Goal: Information Seeking & Learning: Learn about a topic

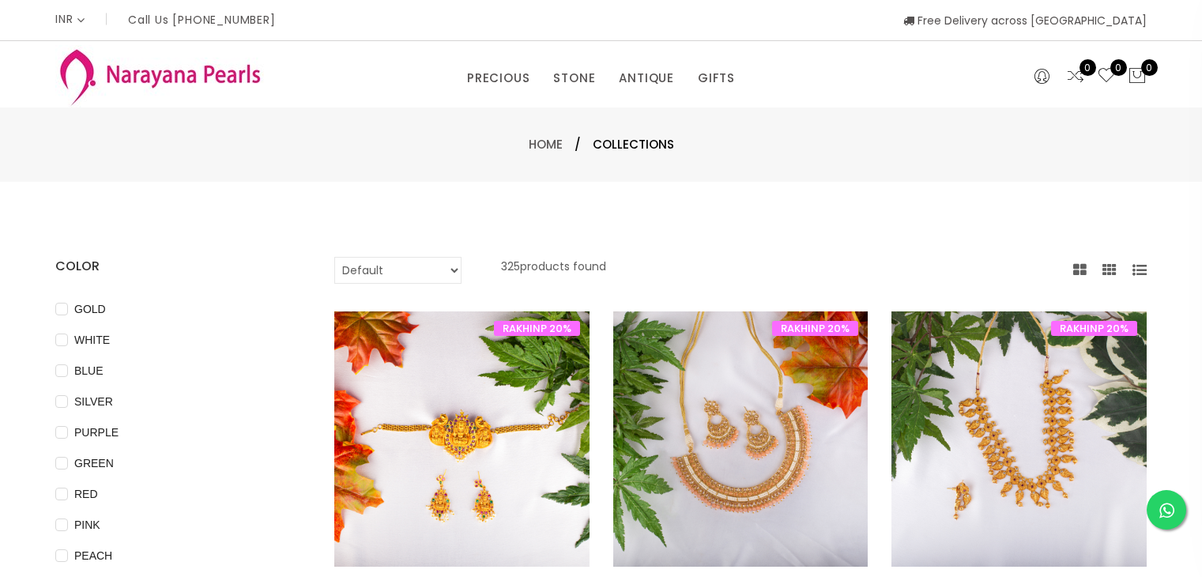
select select "INR"
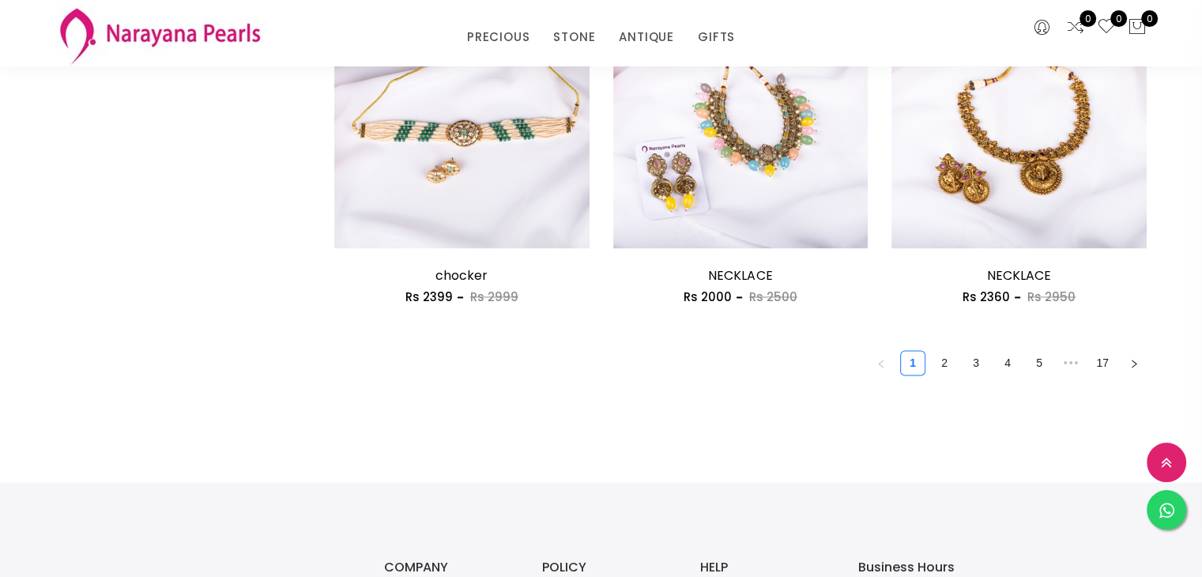
scroll to position [2263, 0]
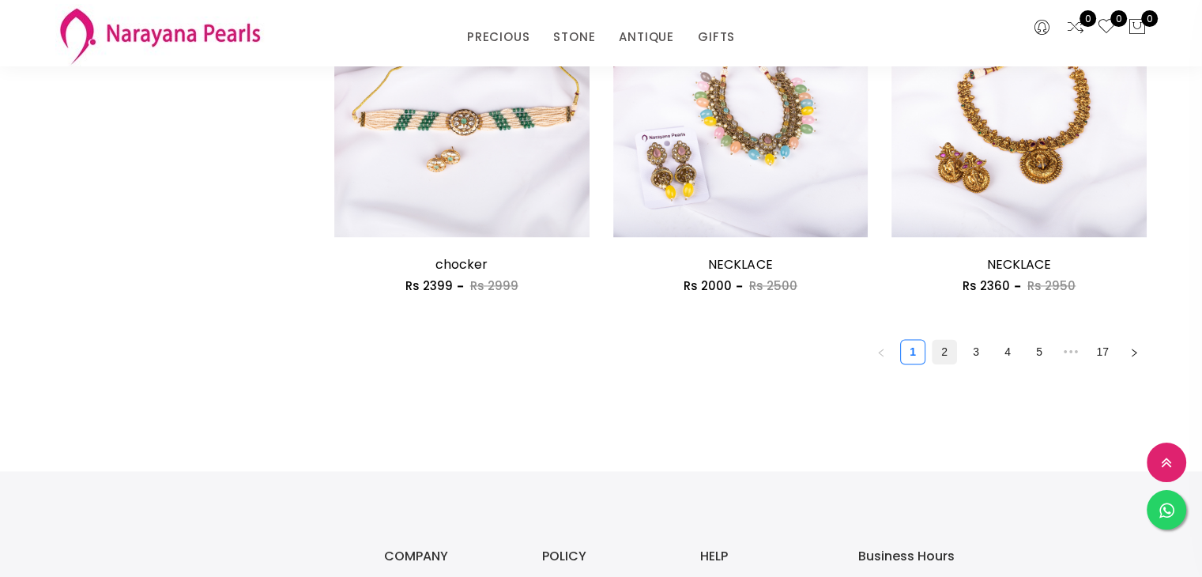
click at [946, 352] on link "2" at bounding box center [945, 352] width 24 height 24
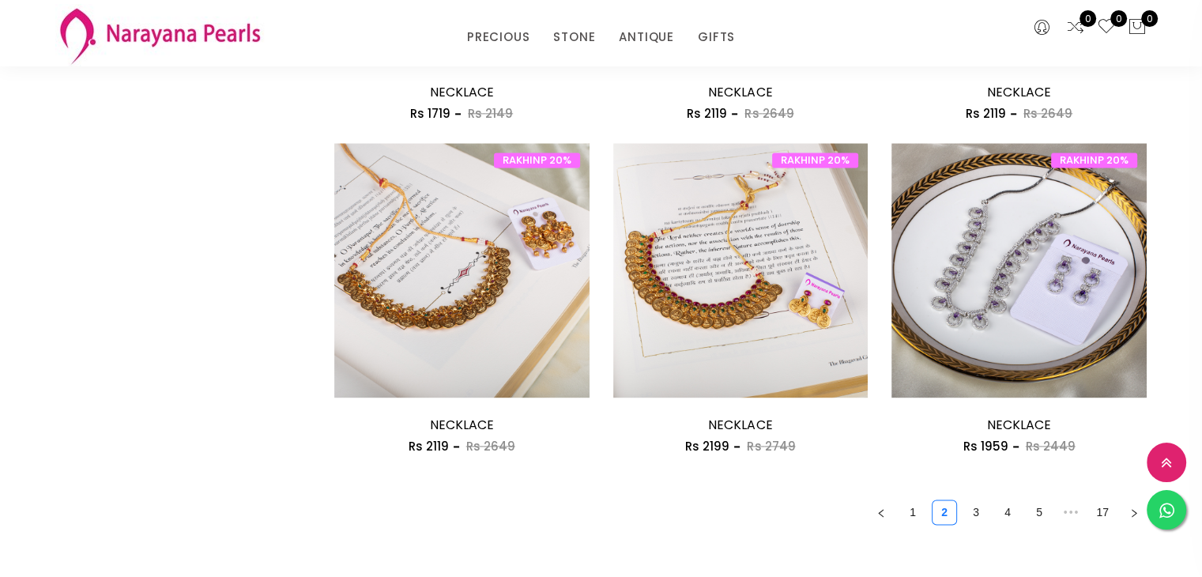
scroll to position [2106, 0]
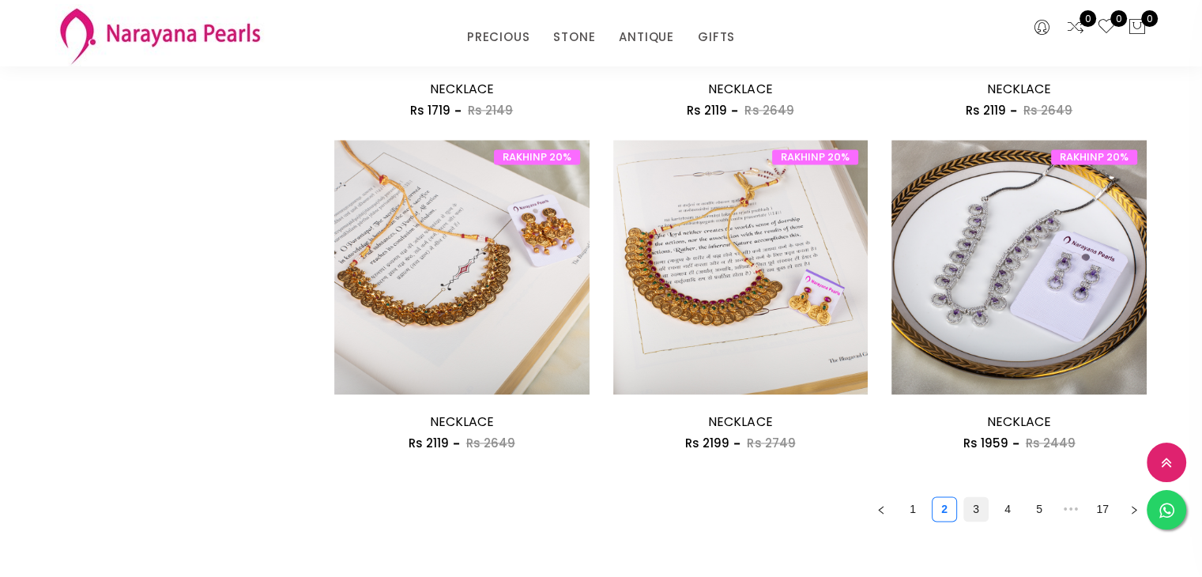
click at [979, 511] on link "3" at bounding box center [976, 509] width 24 height 24
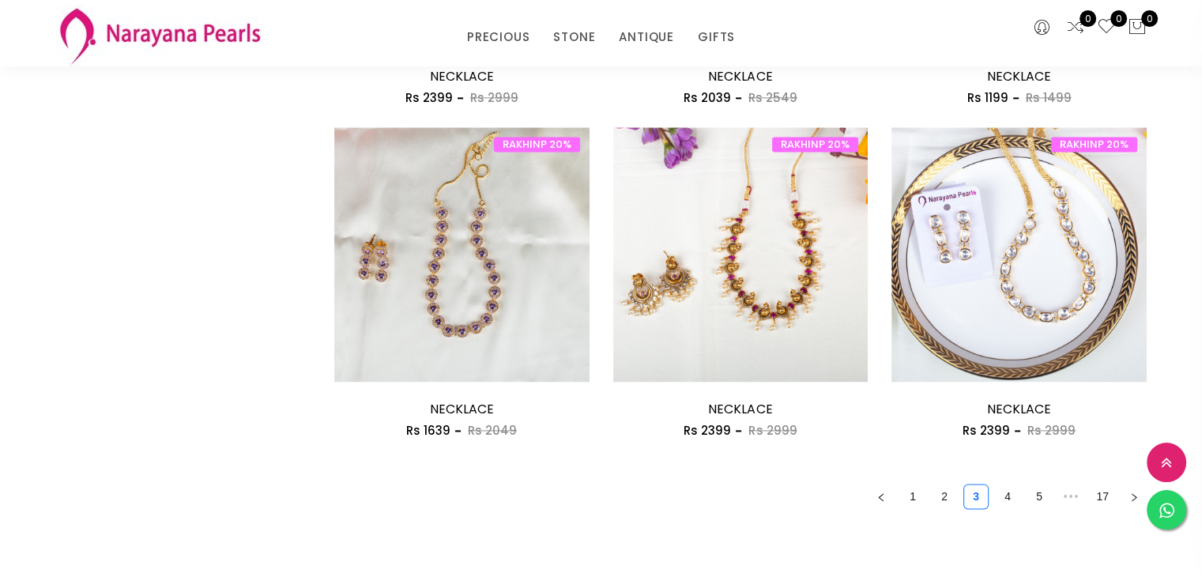
scroll to position [2121, 0]
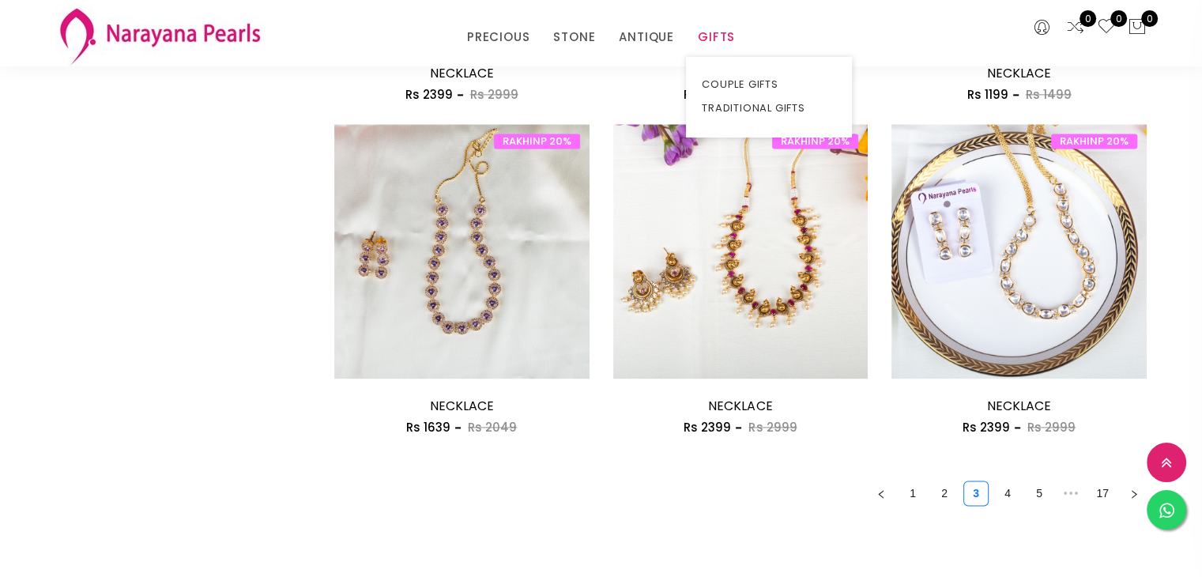
click at [713, 38] on link "GIFTS" at bounding box center [716, 37] width 37 height 24
click at [741, 105] on link "TRADITIONAL GIFTS" at bounding box center [769, 108] width 134 height 24
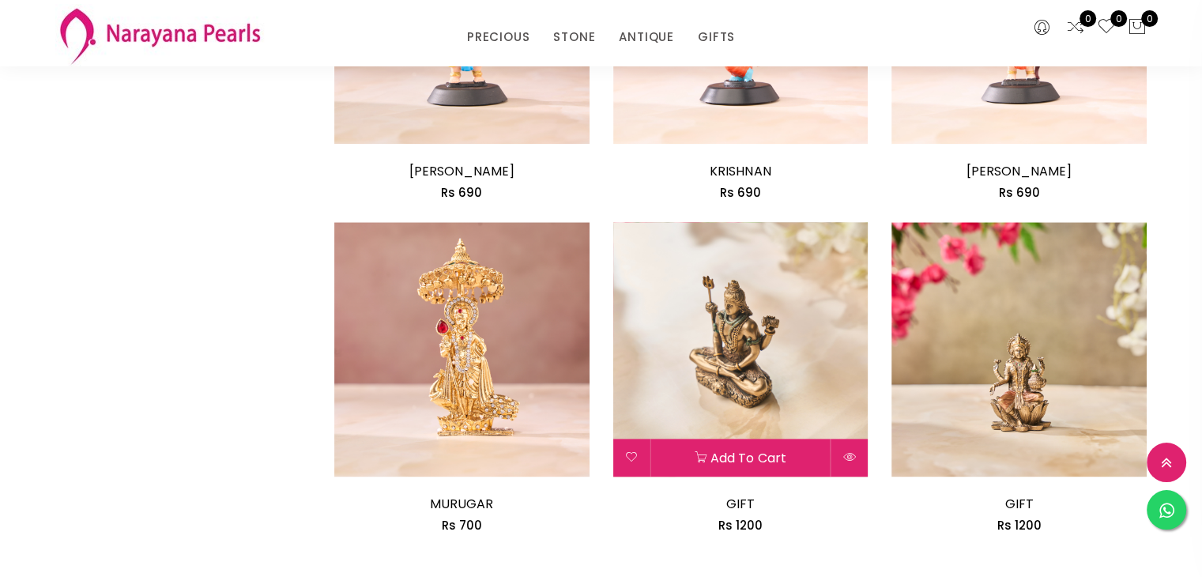
scroll to position [2121, 0]
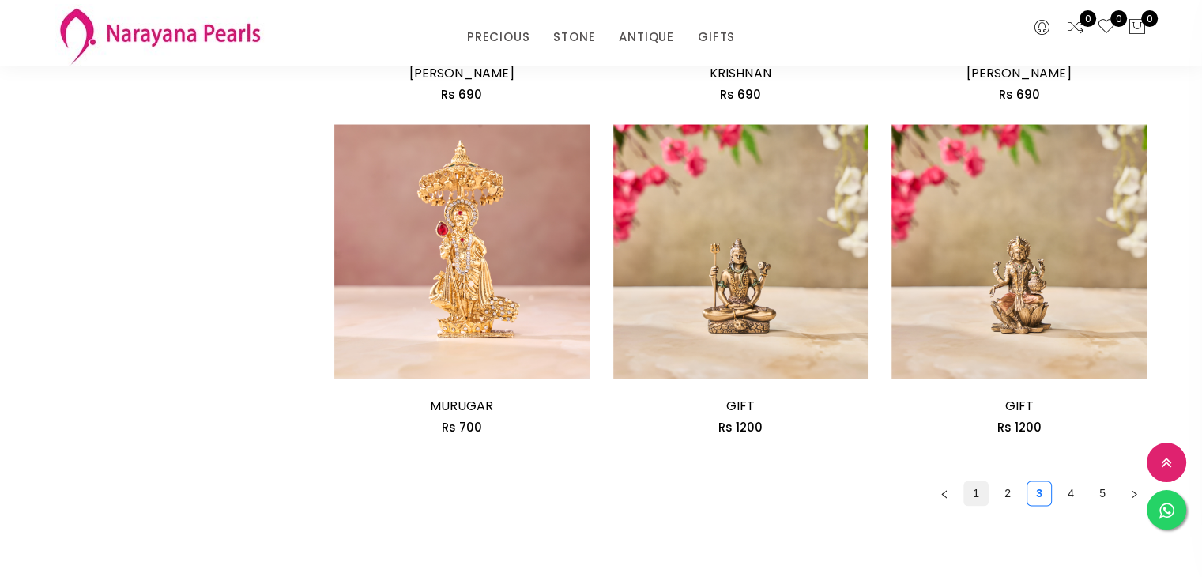
click at [974, 481] on link "1" at bounding box center [976, 493] width 24 height 24
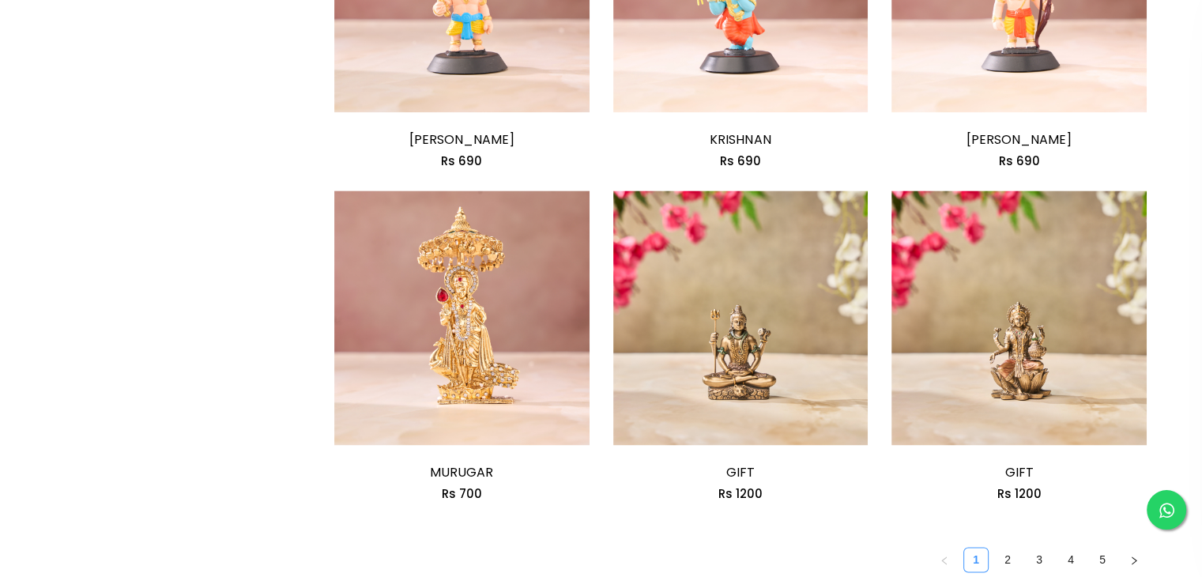
scroll to position [0, 0]
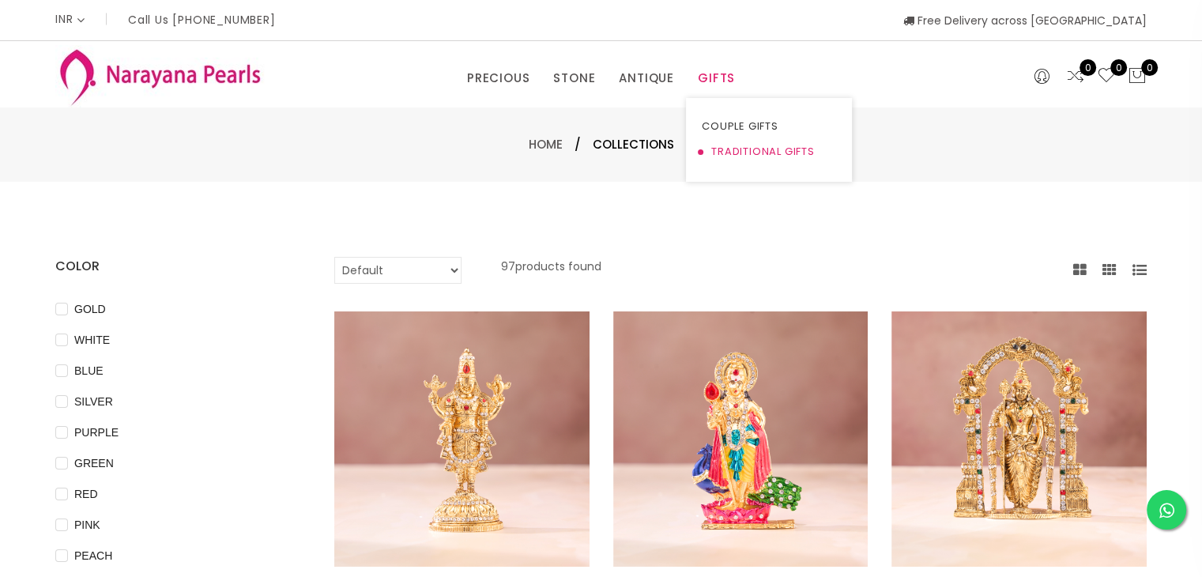
click at [738, 147] on link "TRADITIONAL GIFTS" at bounding box center [769, 151] width 134 height 25
click at [737, 121] on link "COUPLE GIFTS" at bounding box center [769, 126] width 134 height 25
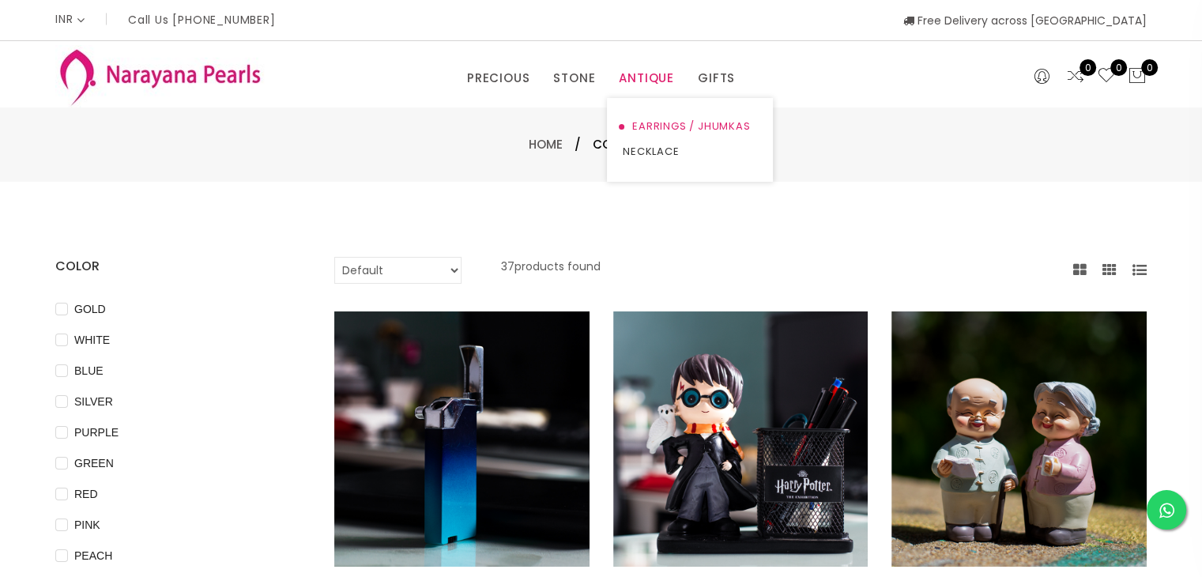
click at [660, 132] on link "EARRINGS / JHUMKAS" at bounding box center [690, 126] width 134 height 25
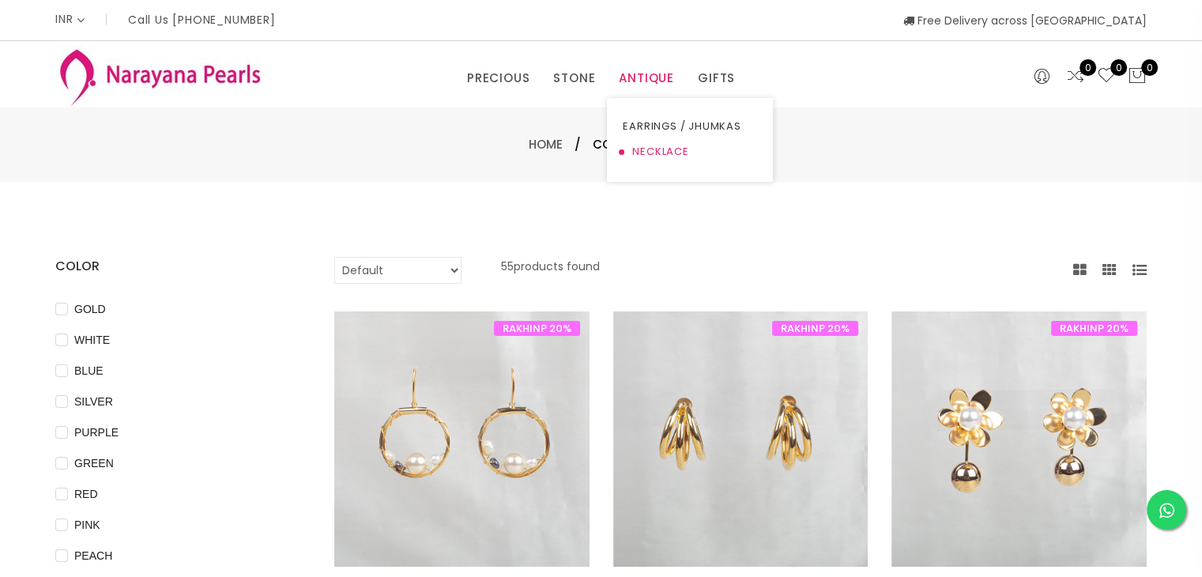
click at [666, 147] on link "NECKLACE" at bounding box center [690, 151] width 134 height 25
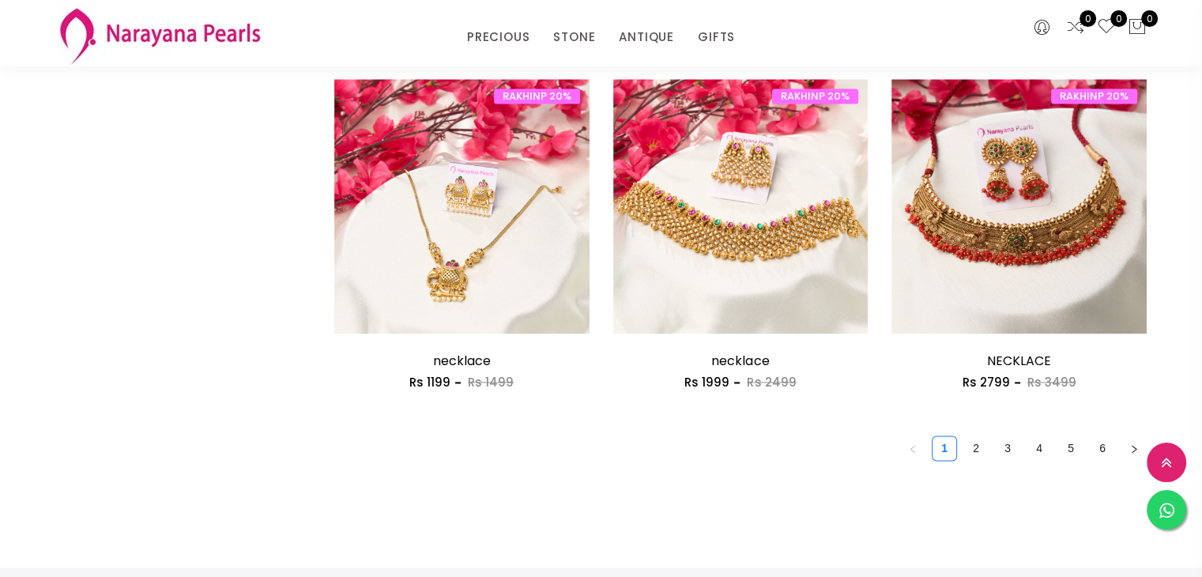
scroll to position [2170, 0]
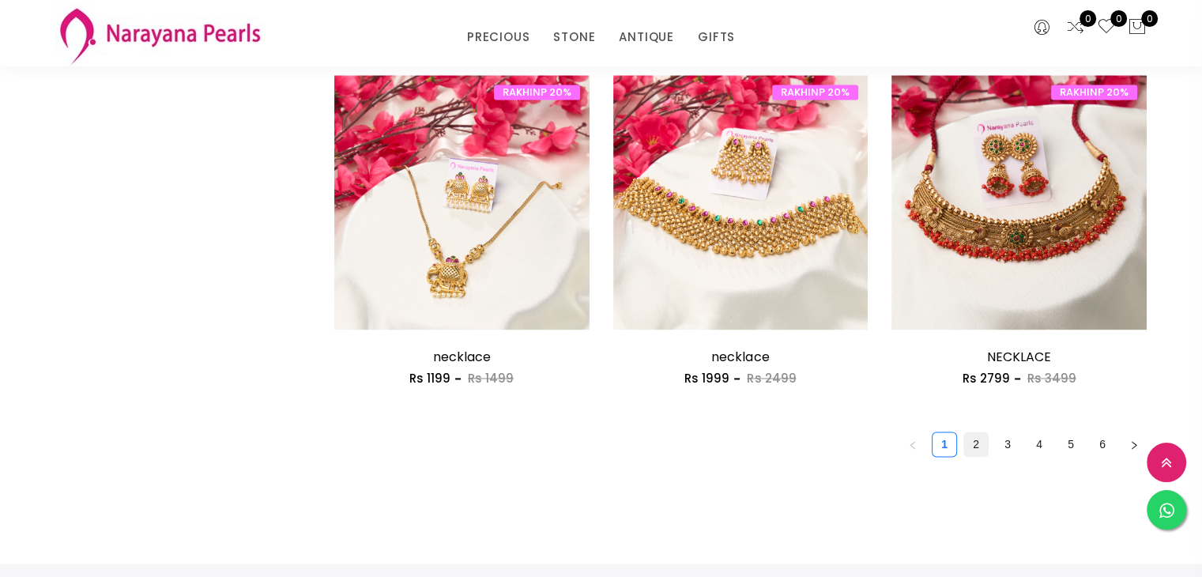
click at [977, 443] on link "2" at bounding box center [976, 444] width 24 height 24
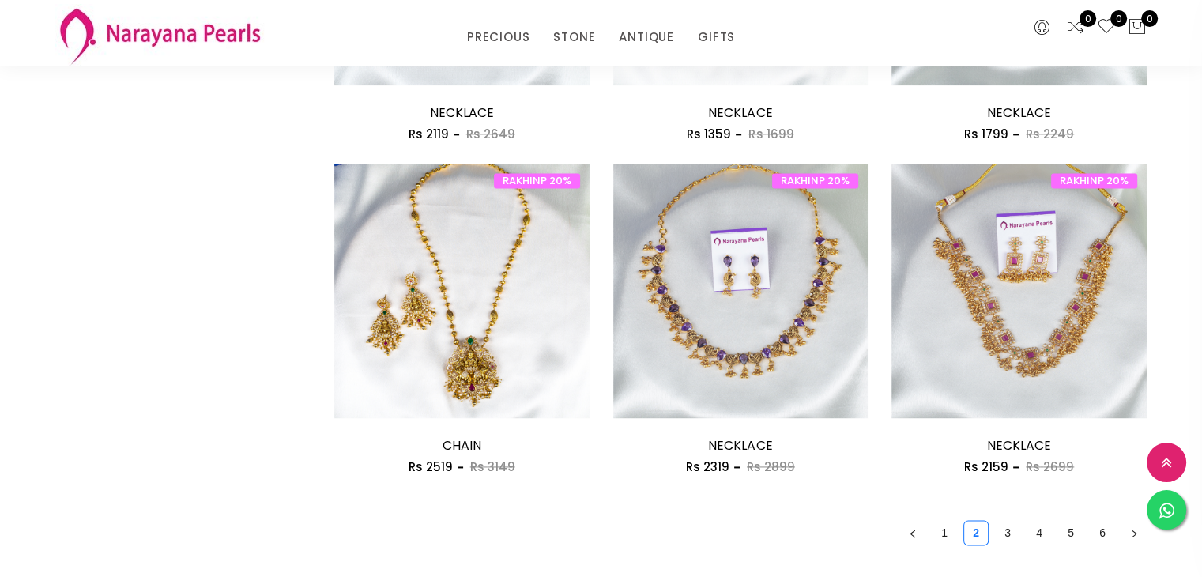
scroll to position [2086, 0]
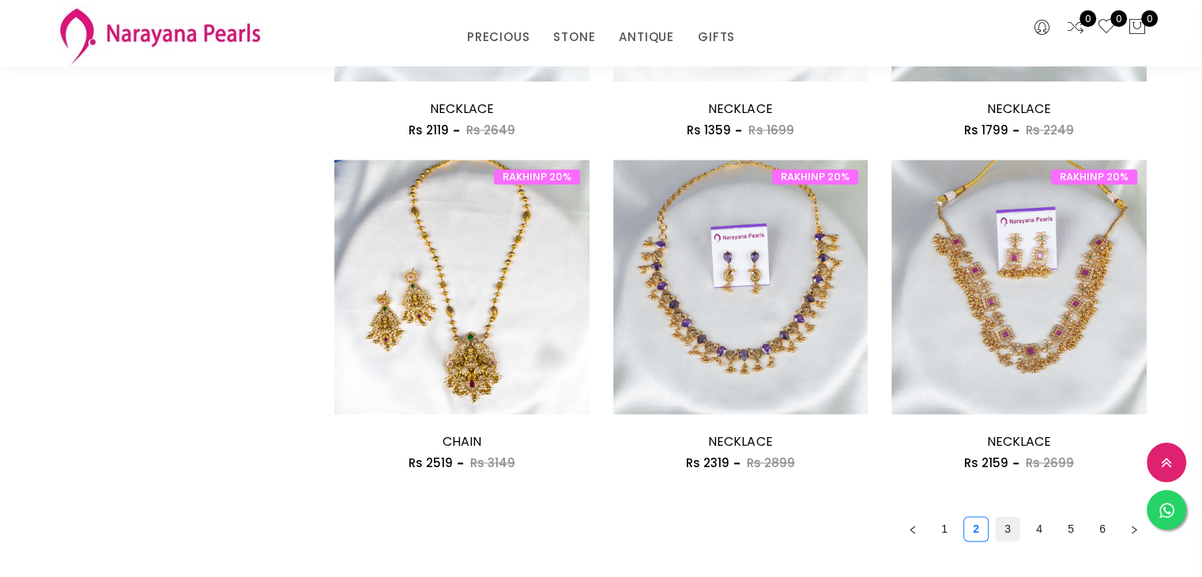
click at [1009, 537] on link "3" at bounding box center [1008, 529] width 24 height 24
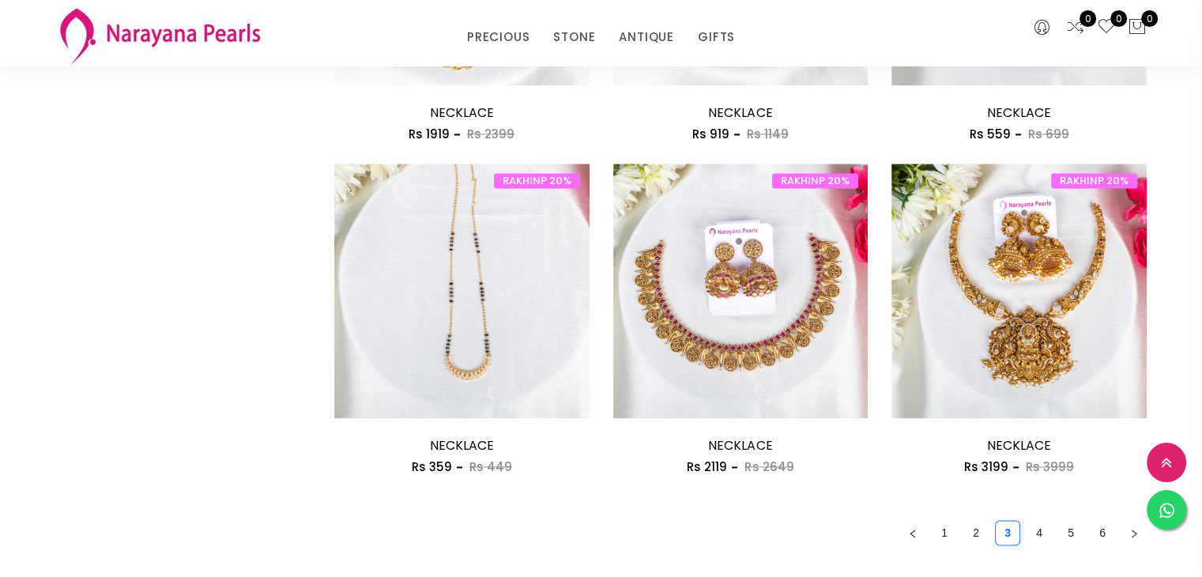
scroll to position [2078, 0]
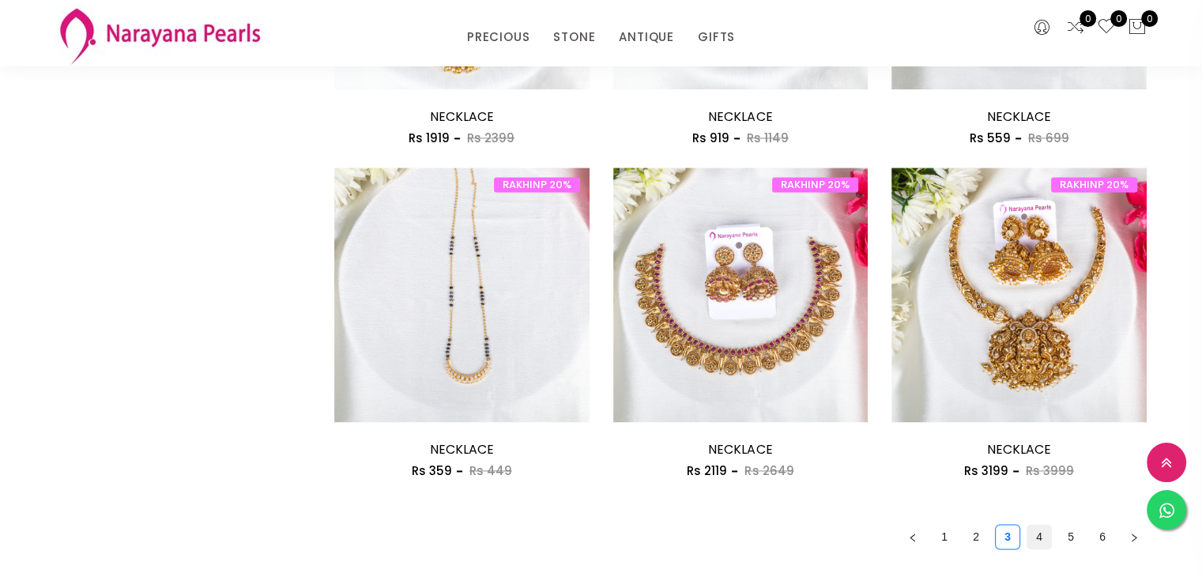
click at [1043, 532] on link "4" at bounding box center [1040, 537] width 24 height 24
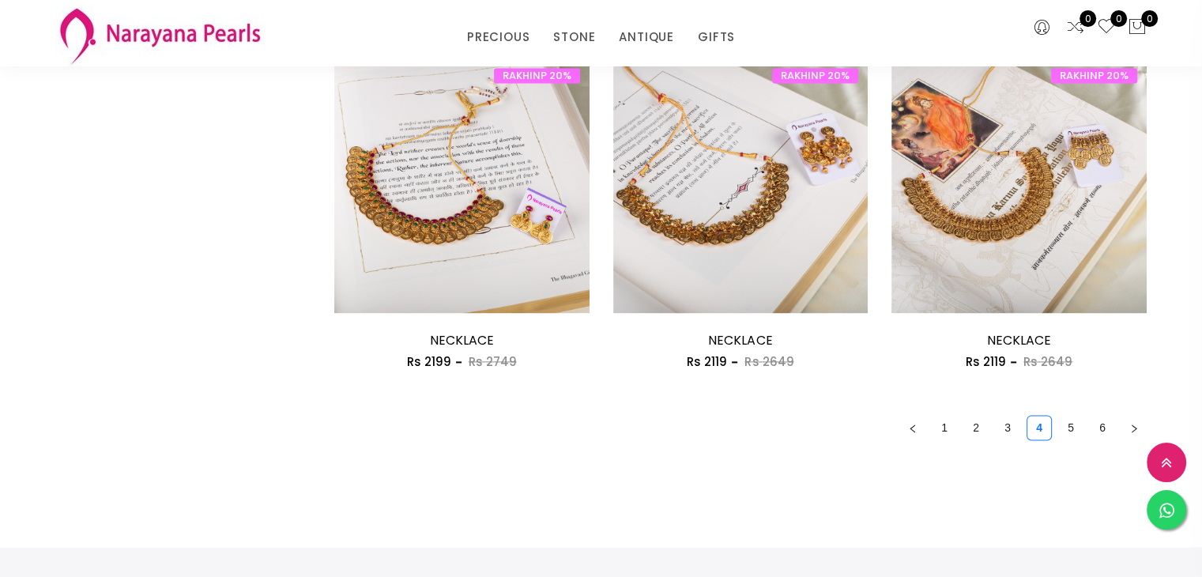
scroll to position [2183, 0]
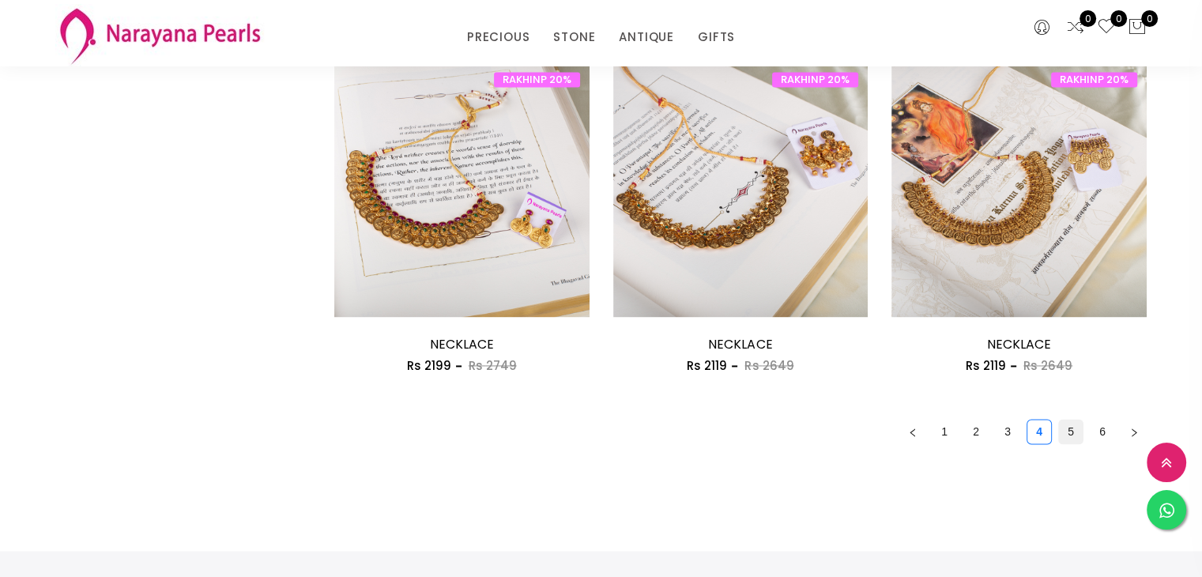
click at [1068, 428] on link "5" at bounding box center [1071, 432] width 24 height 24
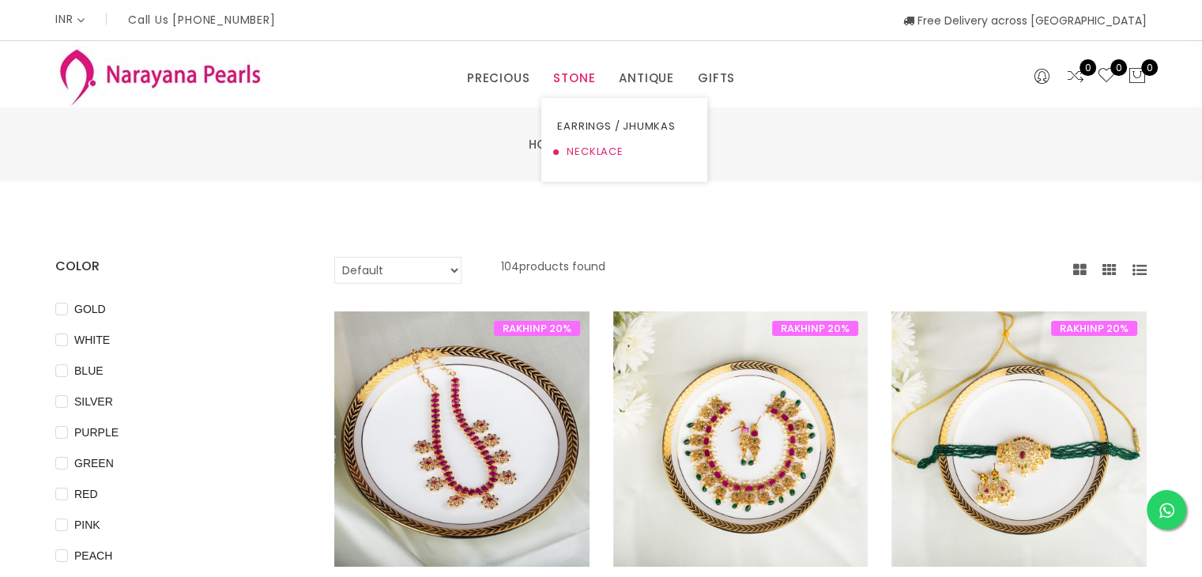
click at [578, 147] on link "NECKLACE" at bounding box center [624, 151] width 134 height 25
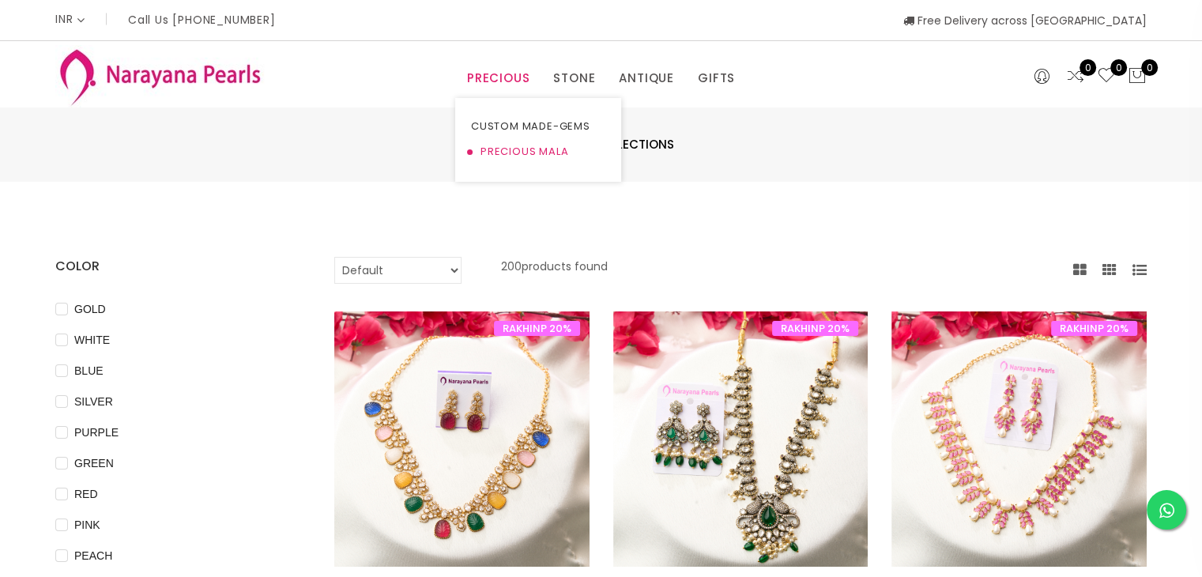
click at [511, 147] on link "PRECIOUS MALA" at bounding box center [538, 151] width 134 height 25
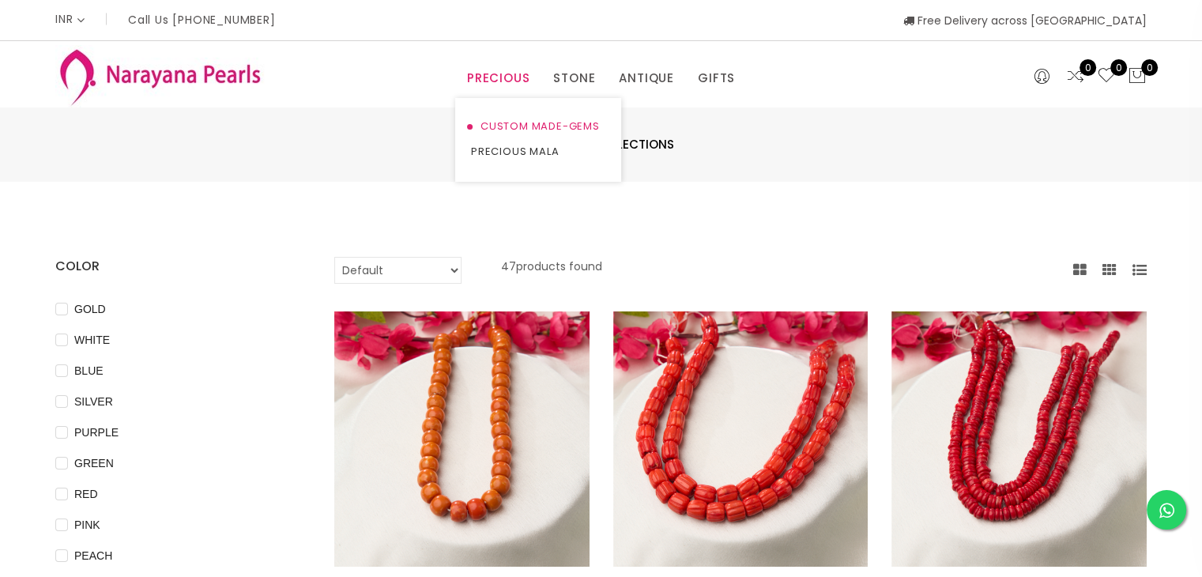
click at [519, 119] on link "CUSTOM MADE-GEMS" at bounding box center [538, 126] width 134 height 25
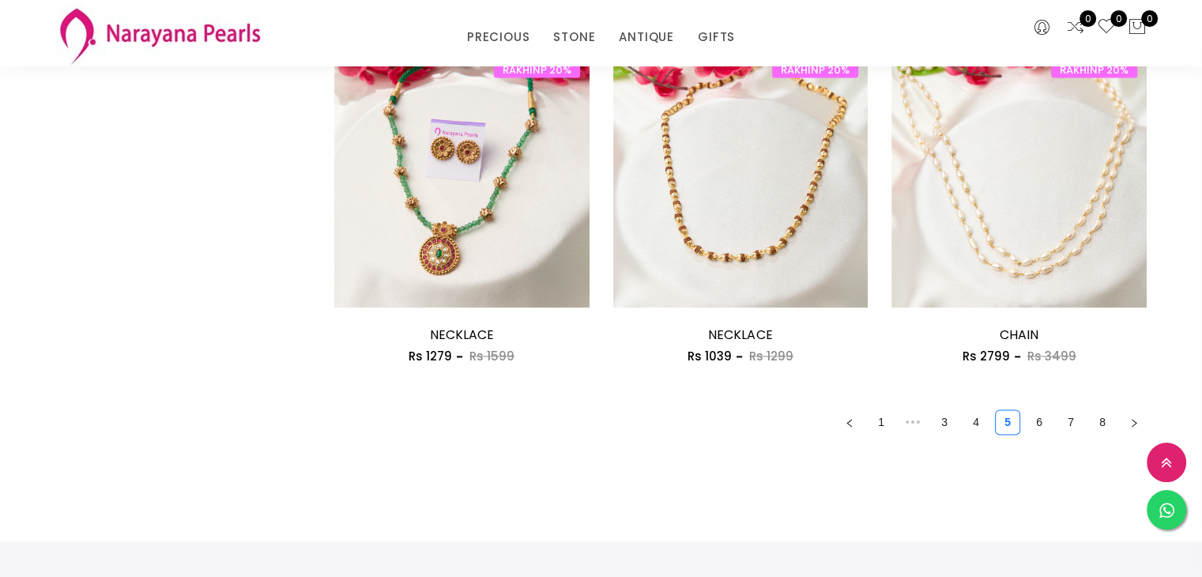
scroll to position [2189, 0]
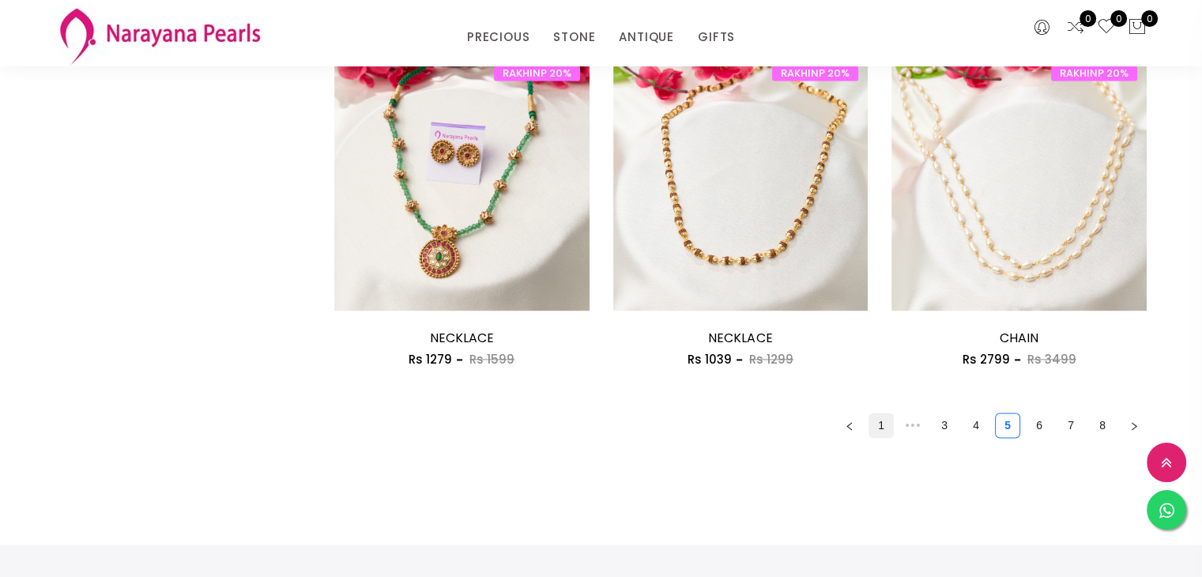
click at [883, 424] on link "1" at bounding box center [881, 425] width 24 height 24
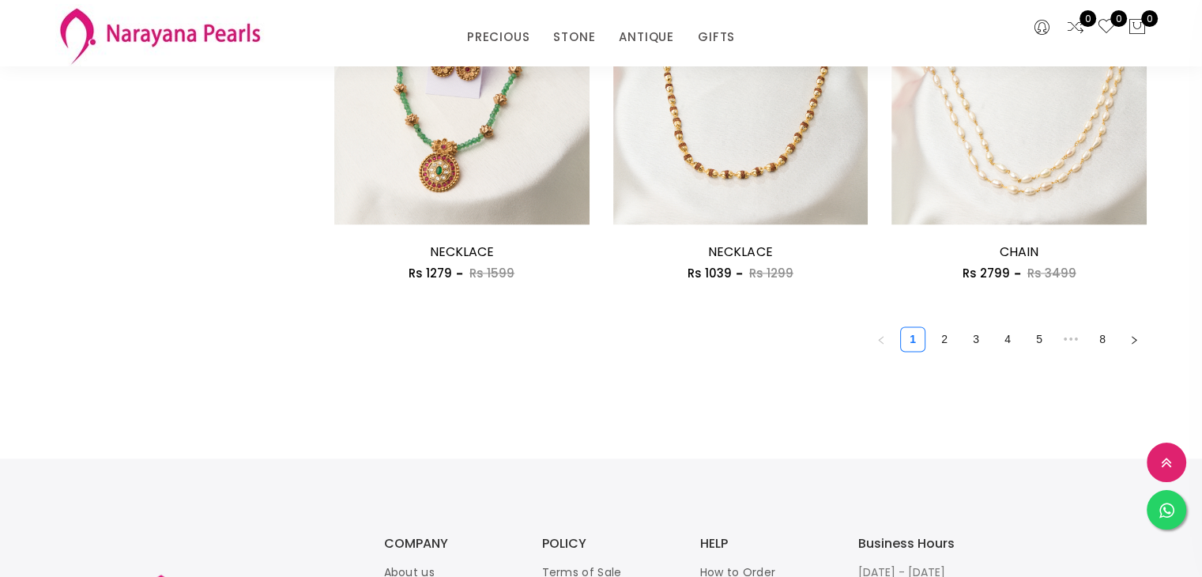
scroll to position [2280, 0]
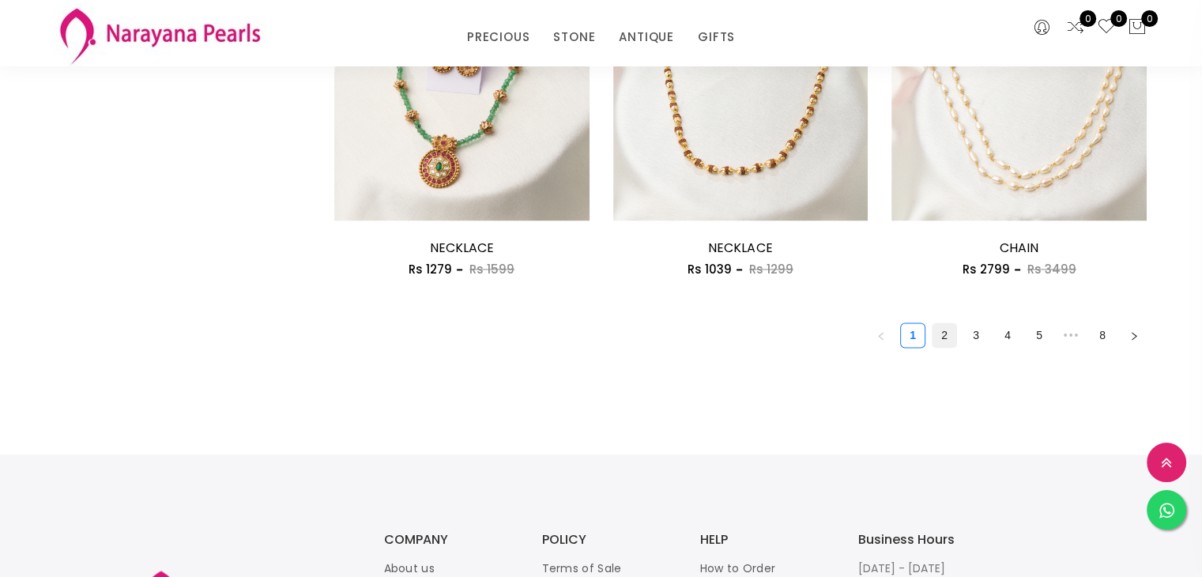
click at [942, 328] on link "2" at bounding box center [945, 335] width 24 height 24
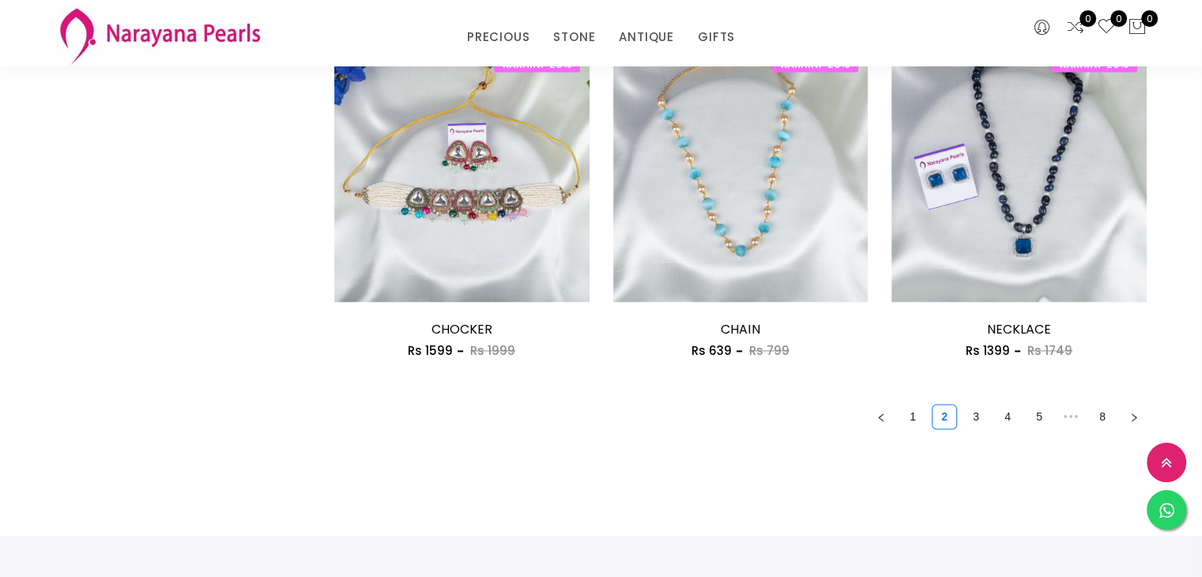
scroll to position [2202, 0]
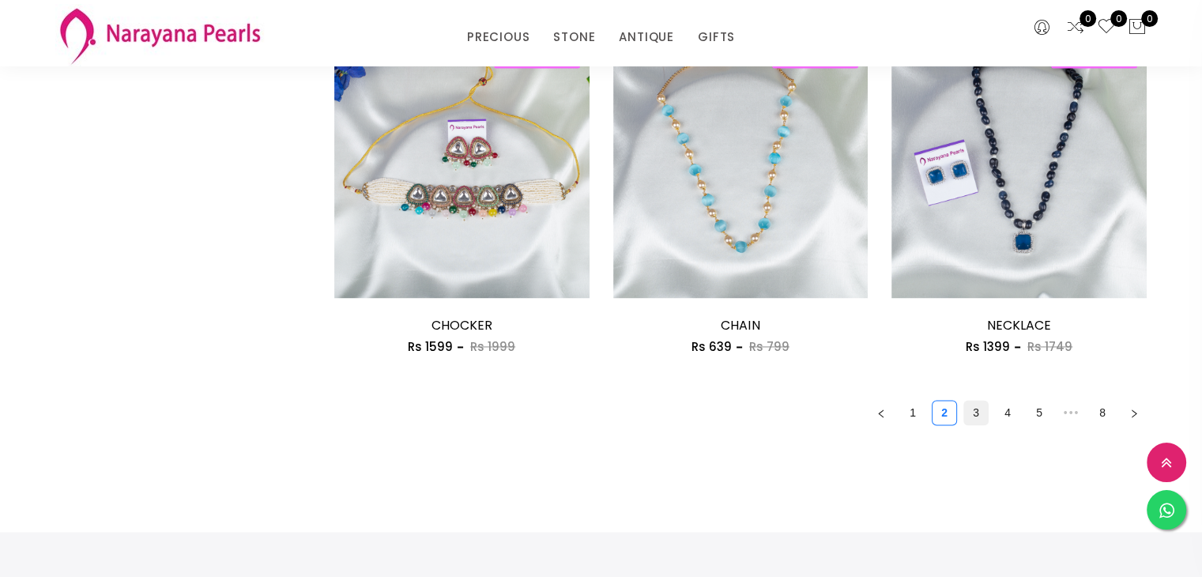
click at [979, 406] on link "3" at bounding box center [976, 413] width 24 height 24
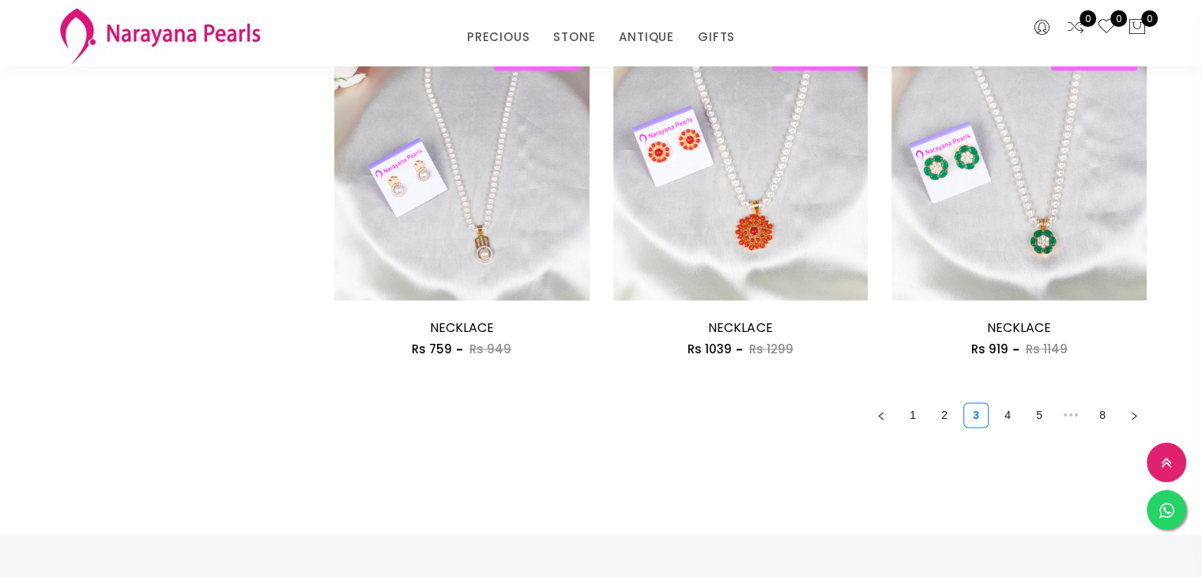
scroll to position [2196, 0]
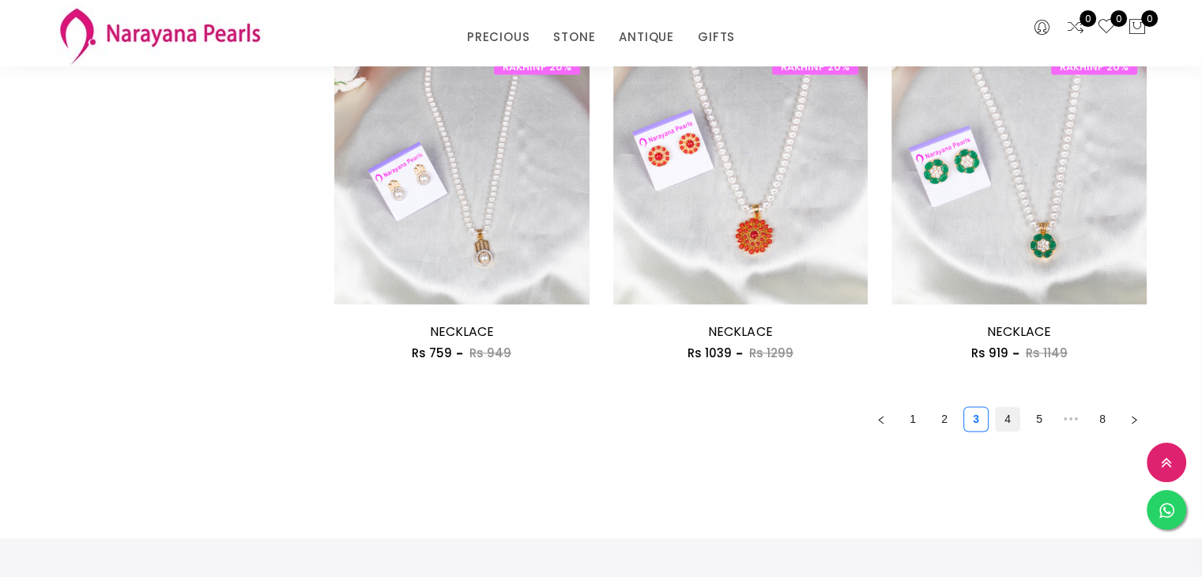
click at [1013, 423] on link "4" at bounding box center [1008, 419] width 24 height 24
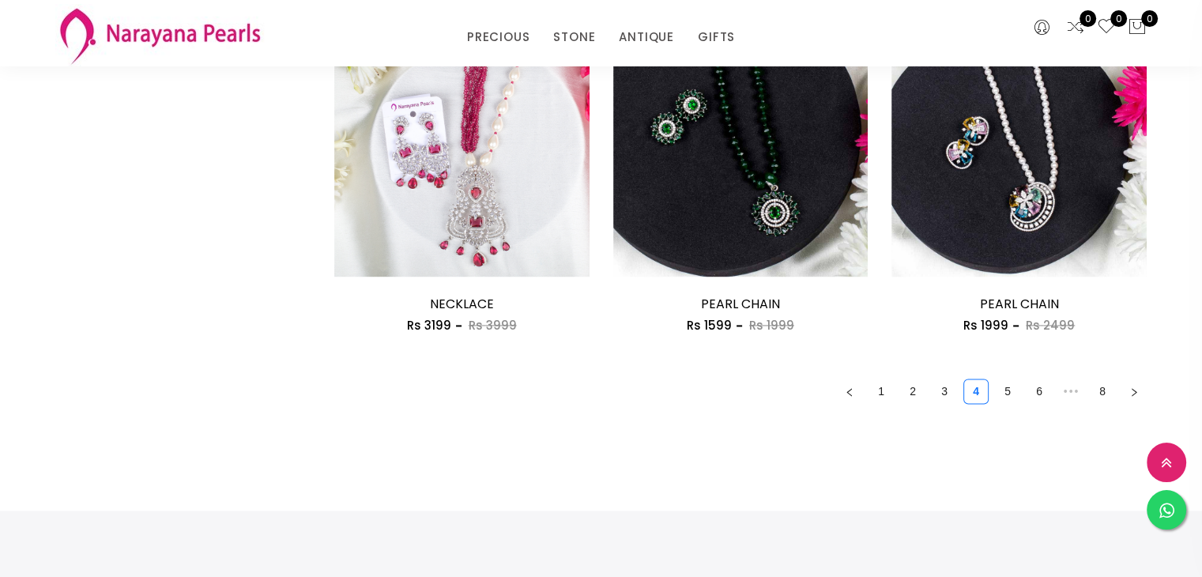
scroll to position [2220, 0]
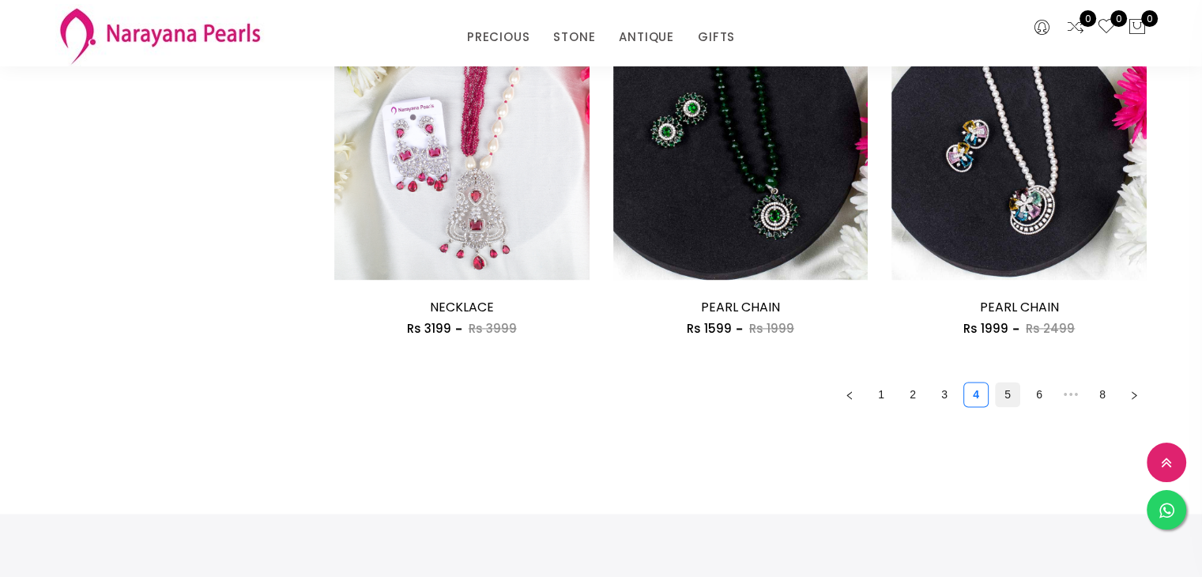
click at [1013, 387] on link "5" at bounding box center [1008, 395] width 24 height 24
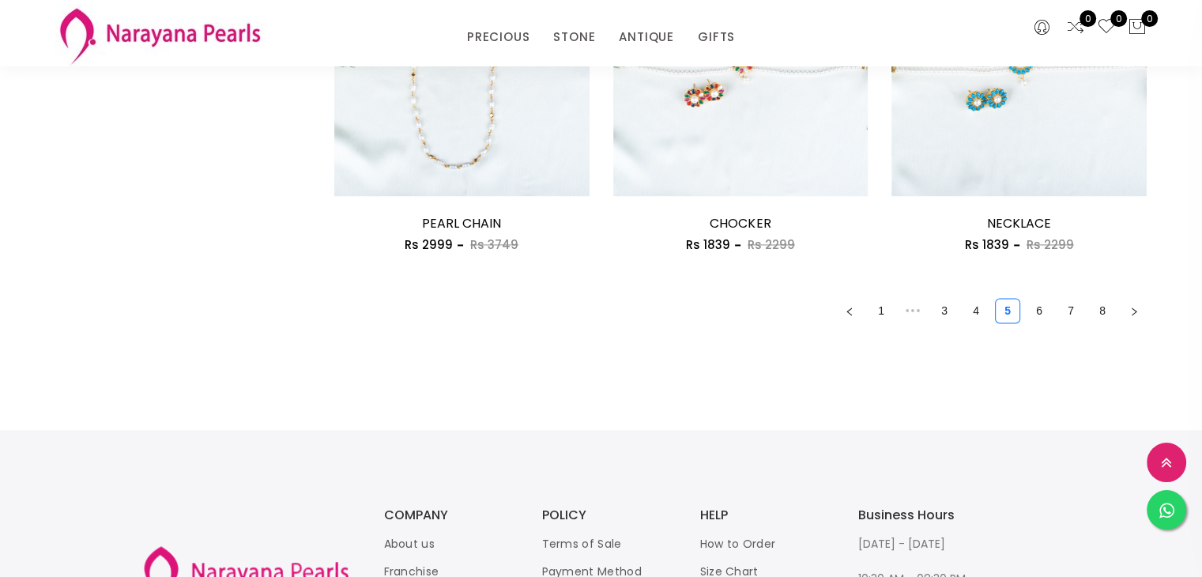
scroll to position [2297, 0]
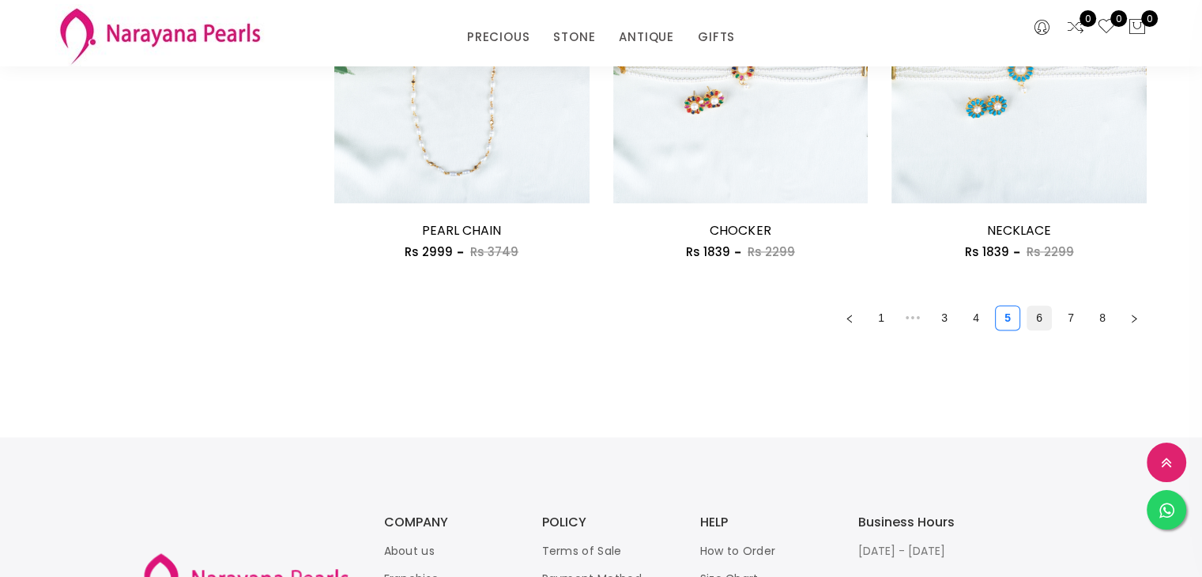
click at [1034, 319] on link "6" at bounding box center [1040, 318] width 24 height 24
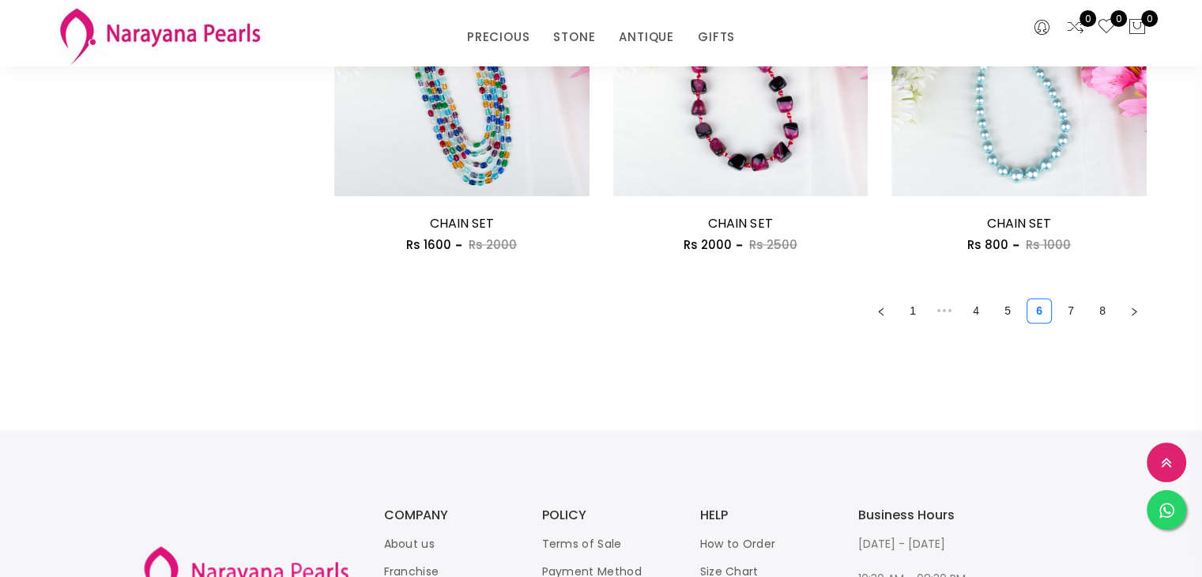
scroll to position [2321, 0]
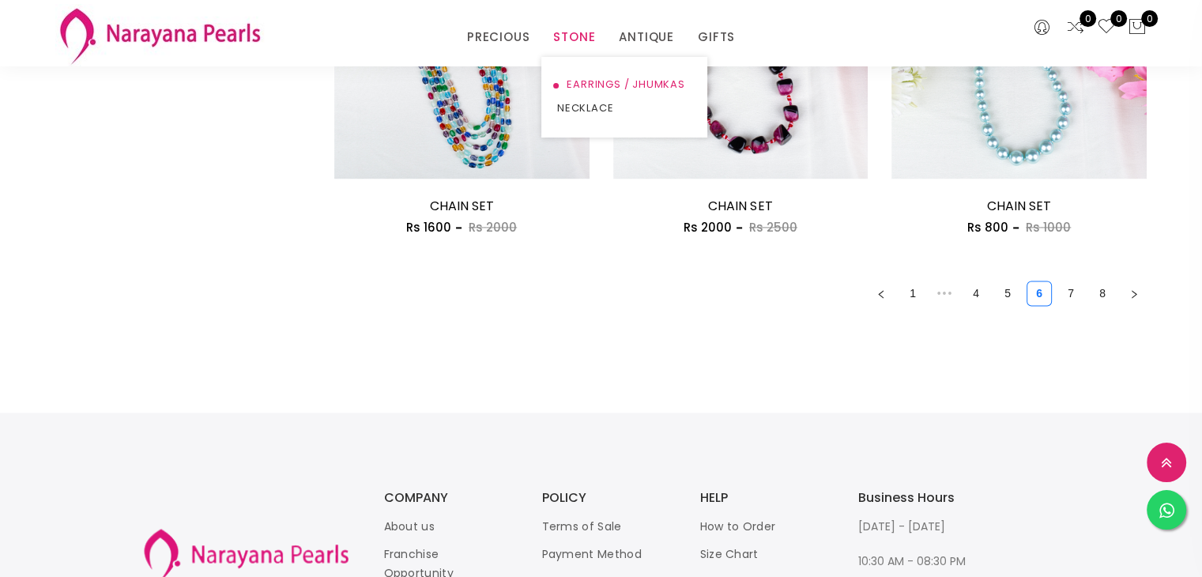
click at [616, 86] on link "EARRINGS / JHUMKAS" at bounding box center [624, 85] width 134 height 24
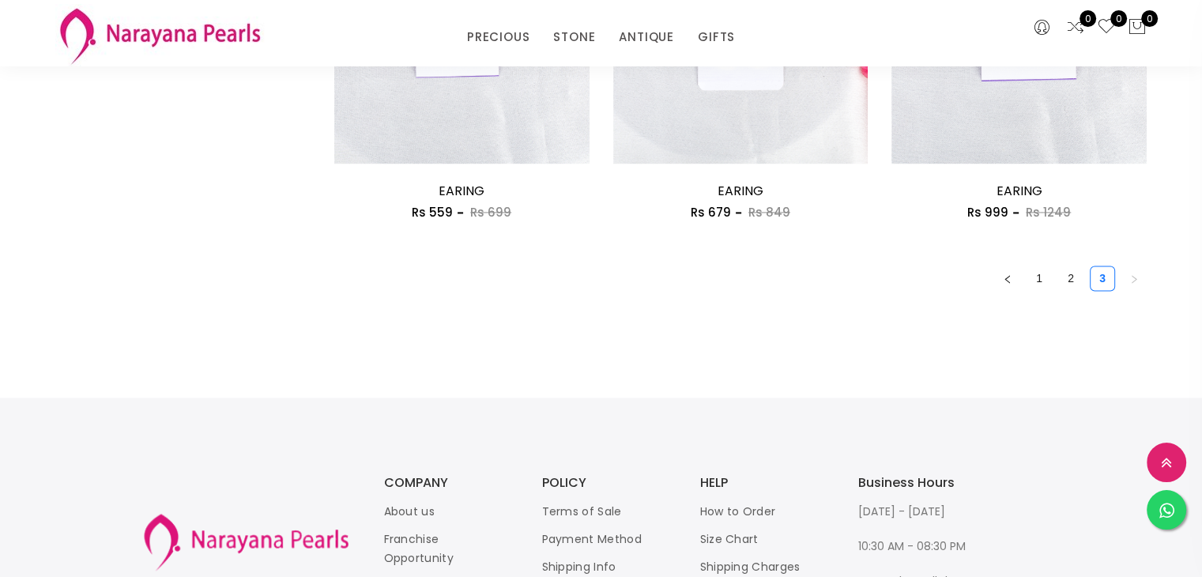
scroll to position [2418, 0]
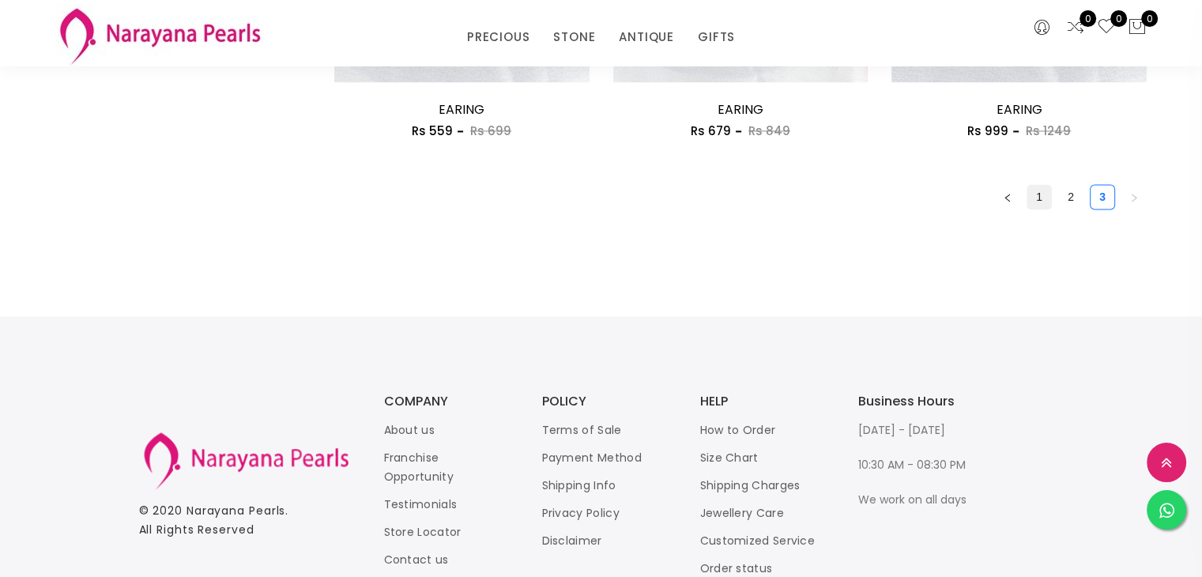
click at [1035, 197] on link "1" at bounding box center [1040, 197] width 24 height 24
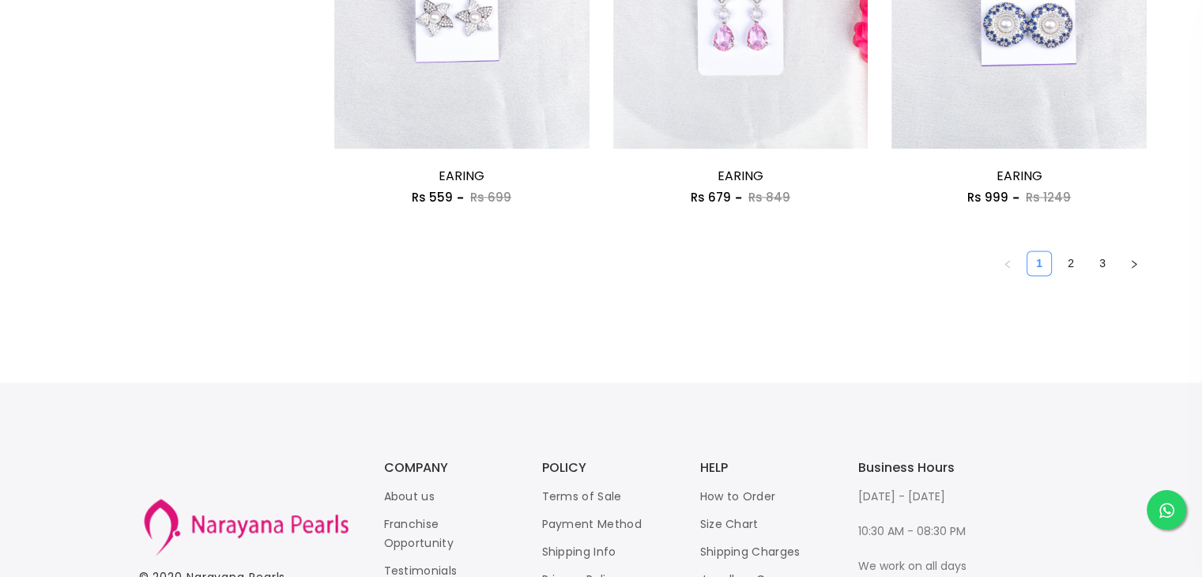
scroll to position [0, 0]
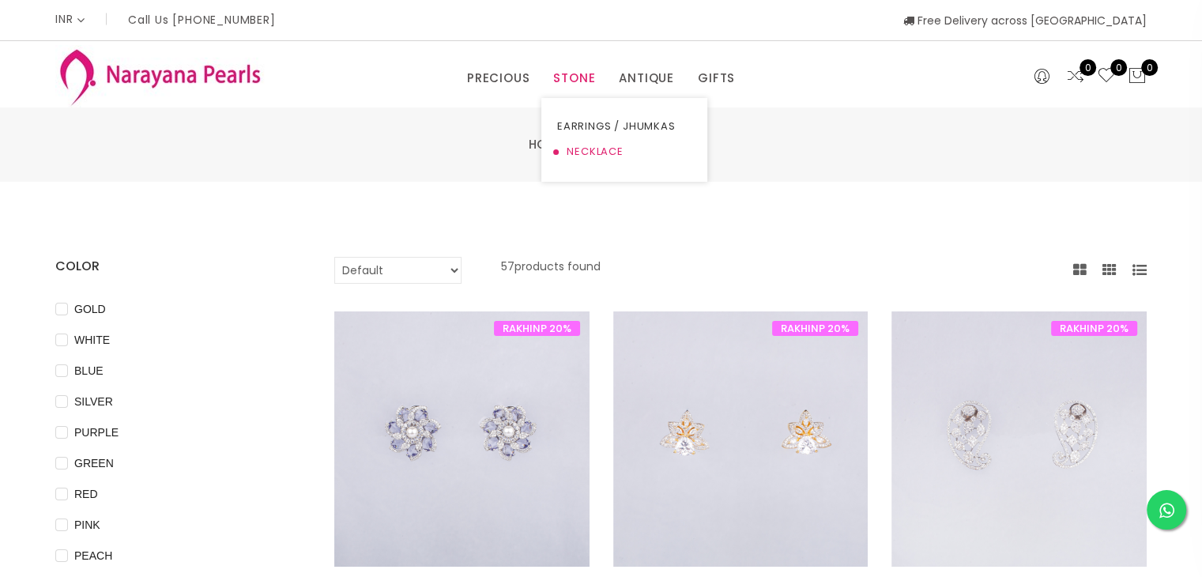
click at [585, 156] on link "NECKLACE" at bounding box center [624, 151] width 134 height 25
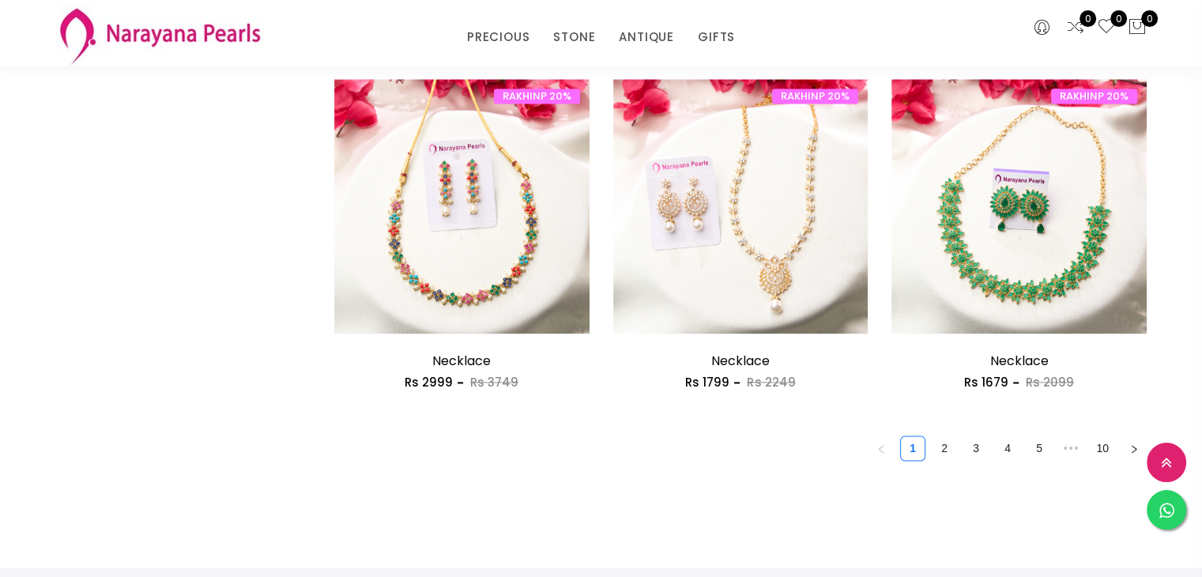
scroll to position [2174, 0]
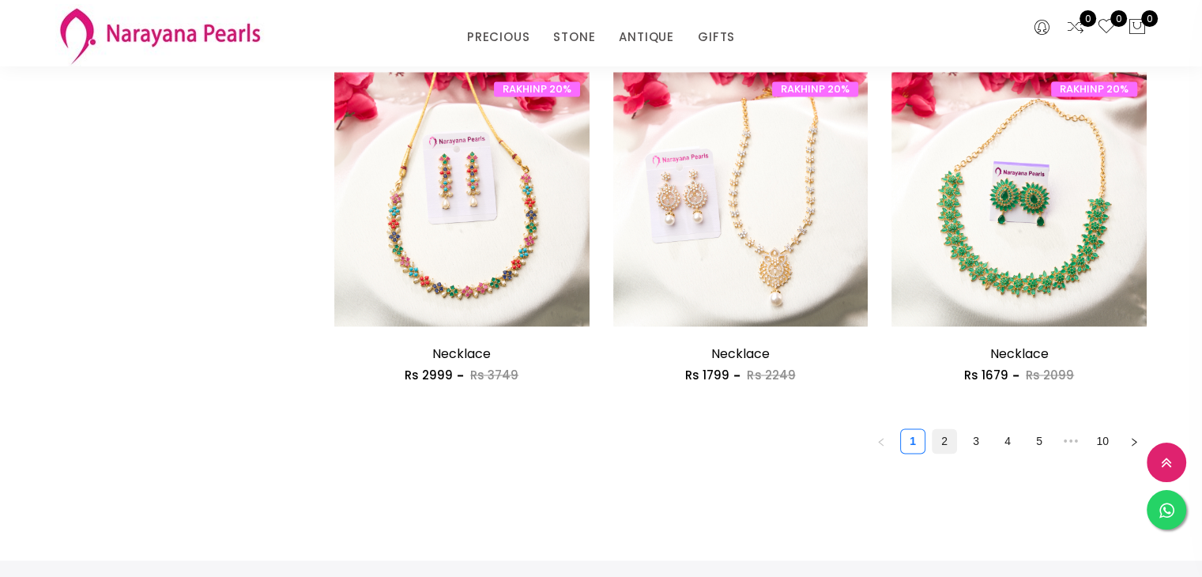
click at [948, 432] on link "2" at bounding box center [945, 441] width 24 height 24
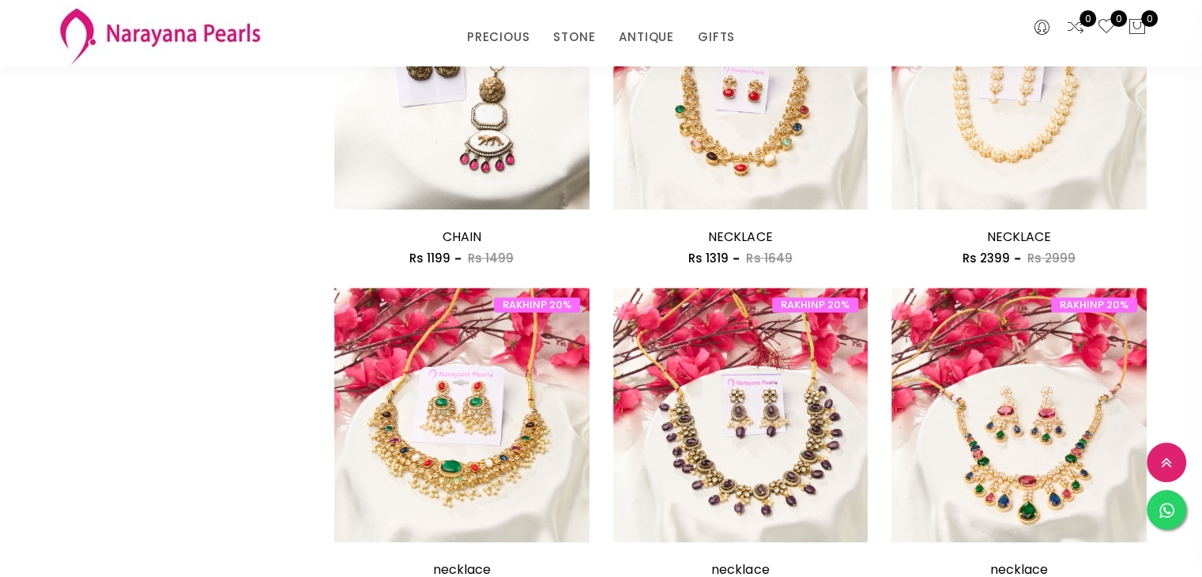
scroll to position [2171, 0]
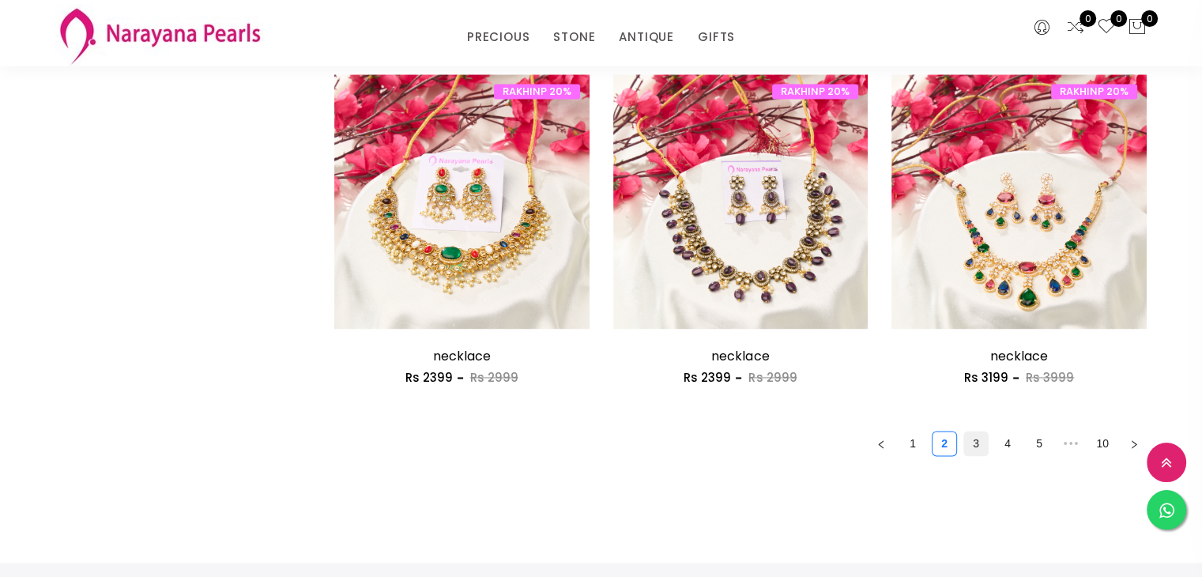
click at [975, 434] on link "3" at bounding box center [976, 444] width 24 height 24
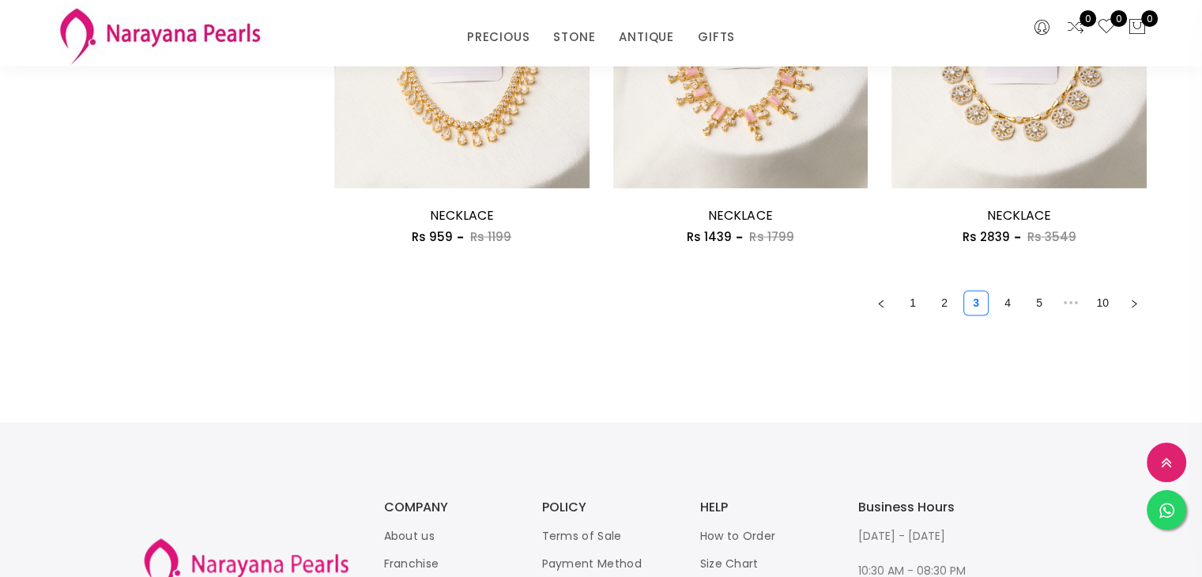
scroll to position [2316, 0]
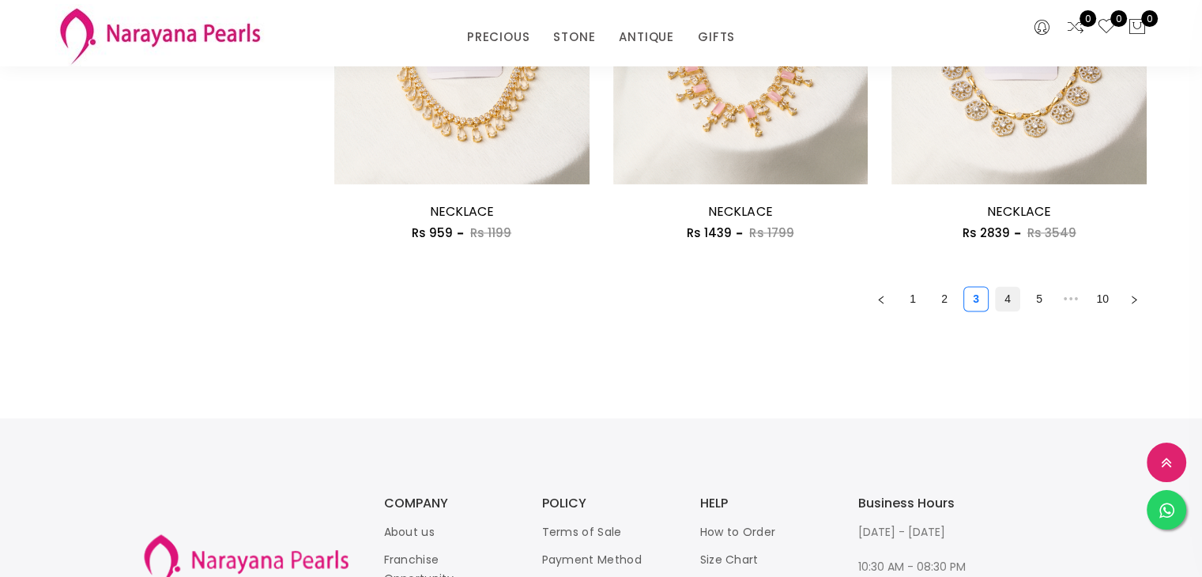
click at [1005, 294] on link "4" at bounding box center [1008, 299] width 24 height 24
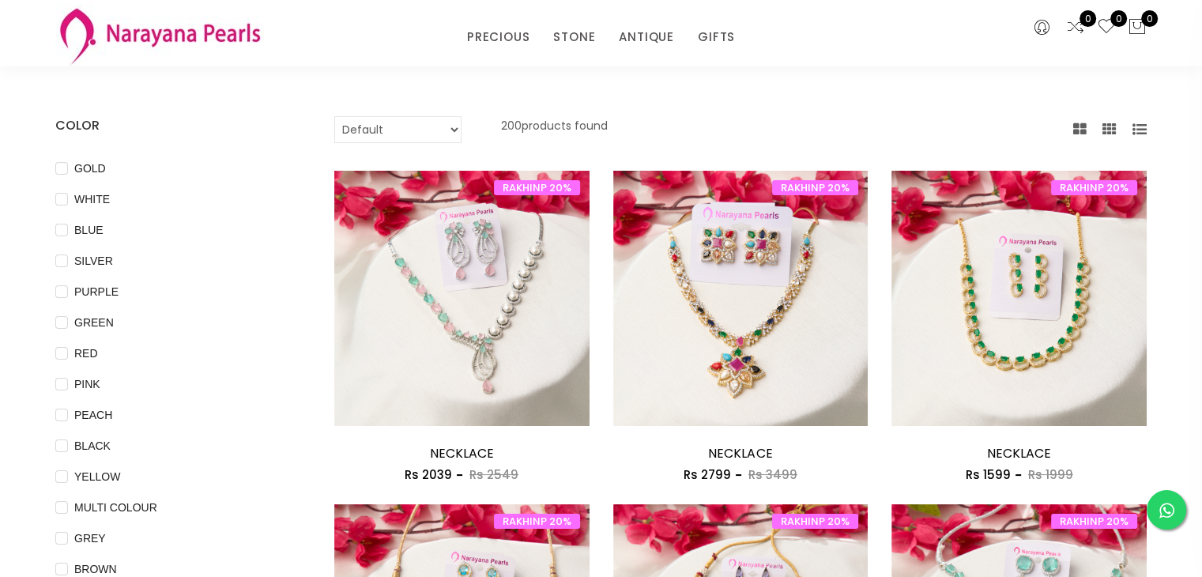
scroll to position [81, 0]
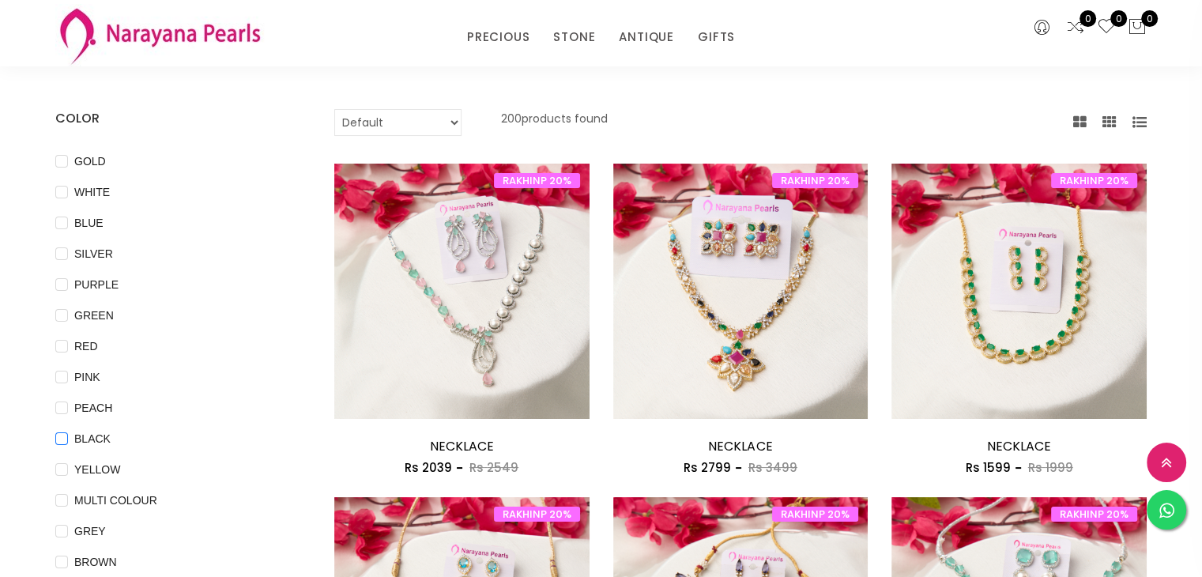
click at [63, 440] on input "BLACK" at bounding box center [61, 450] width 13 height 36
checkbox input "true"
